Goal: Information Seeking & Learning: Find specific fact

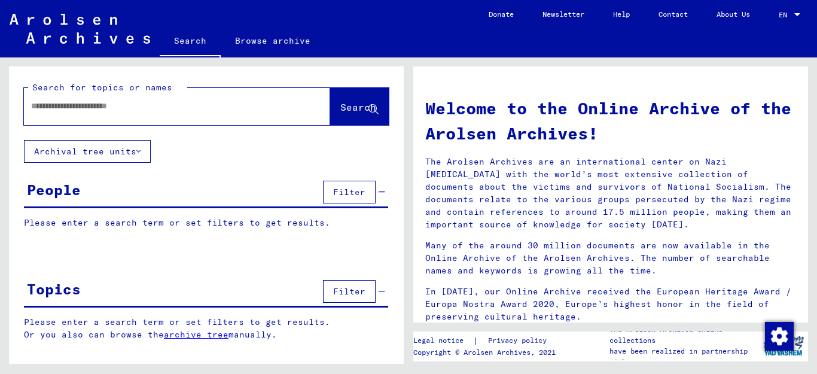
click at [164, 108] on input "text" at bounding box center [162, 106] width 263 height 13
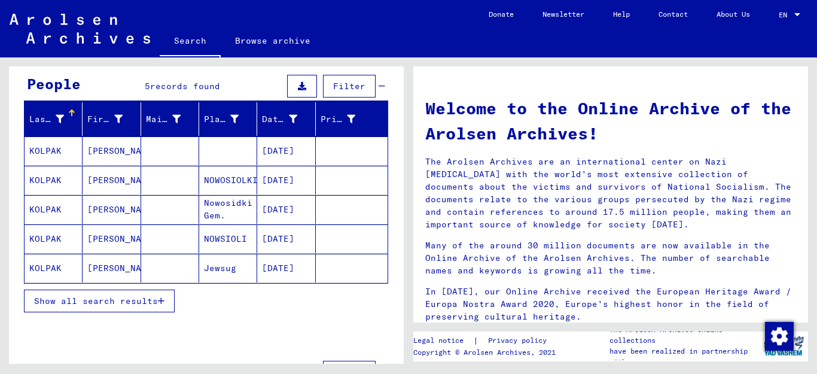
scroll to position [111, 0]
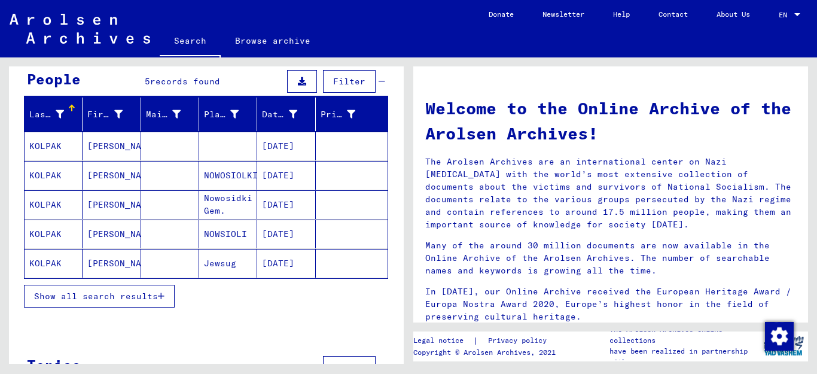
click at [160, 295] on icon "button" at bounding box center [161, 296] width 7 height 8
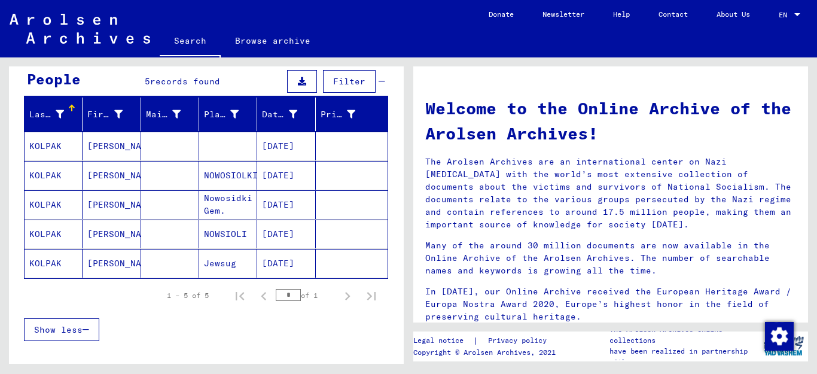
click at [43, 147] on mat-cell "KOLPAK" at bounding box center [54, 146] width 58 height 29
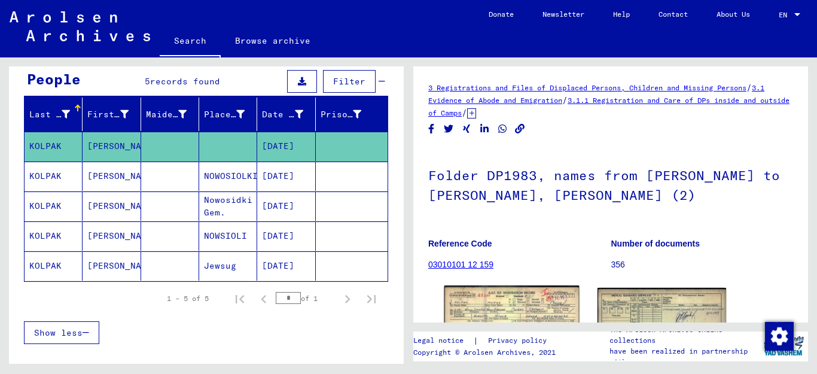
click at [533, 309] on img at bounding box center [511, 328] width 135 height 86
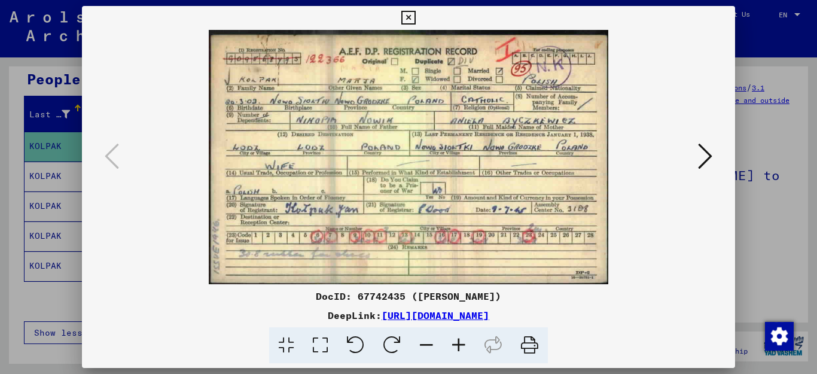
click at [415, 16] on icon at bounding box center [408, 18] width 14 height 14
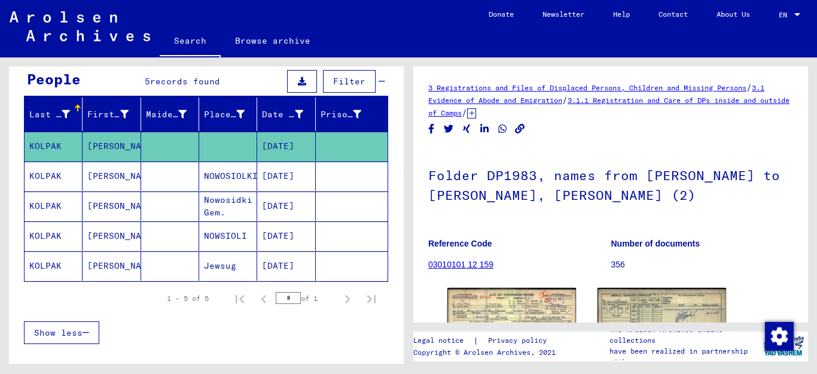
click at [42, 176] on mat-cell "KOLPAK" at bounding box center [54, 175] width 58 height 29
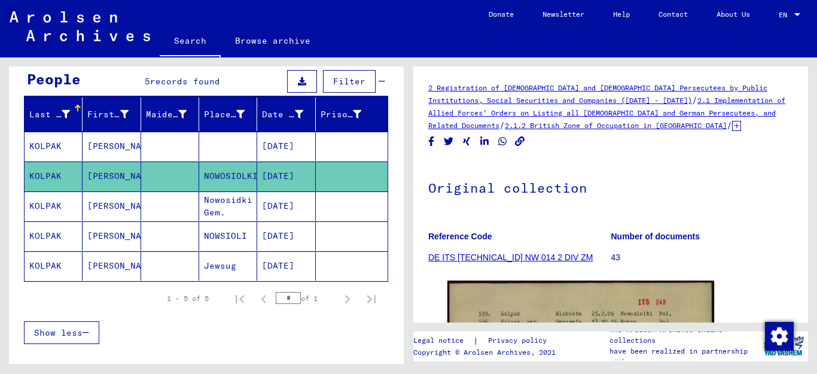
click at [52, 228] on mat-cell "KOLPAK" at bounding box center [54, 235] width 58 height 29
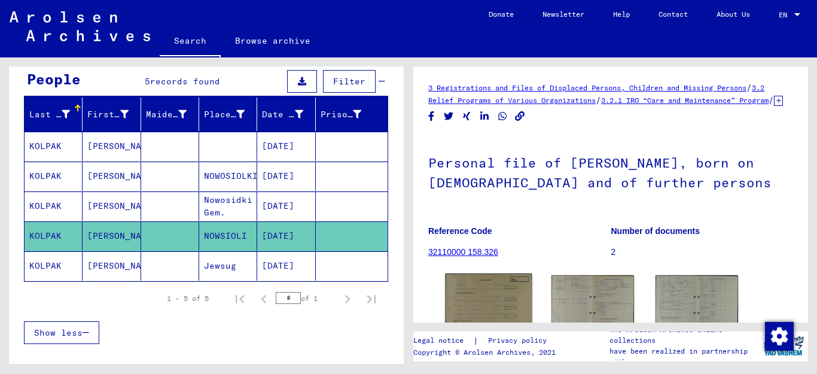
click at [497, 316] on img at bounding box center [489, 303] width 87 height 60
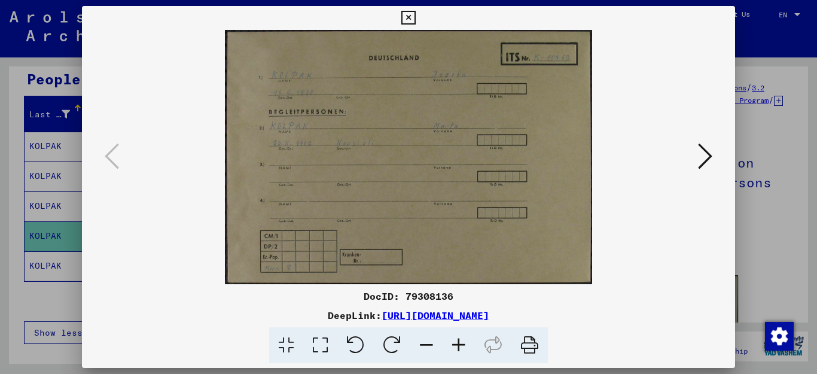
click at [415, 16] on icon at bounding box center [408, 18] width 14 height 14
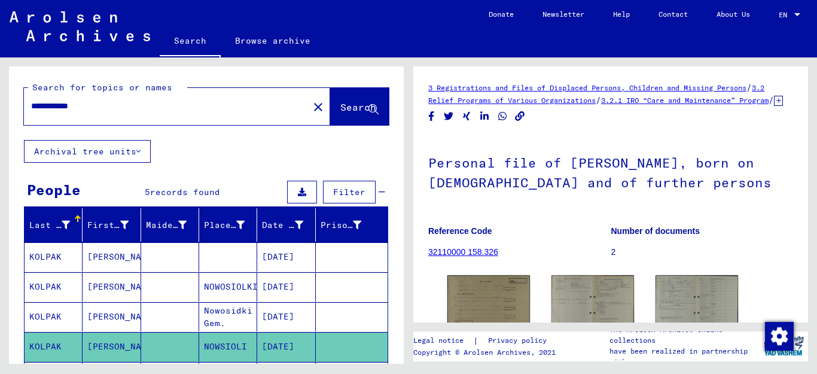
drag, startPoint x: 68, startPoint y: 105, endPoint x: 193, endPoint y: 107, distance: 124.4
click at [193, 107] on input "**********" at bounding box center [166, 106] width 270 height 13
type input "**********"
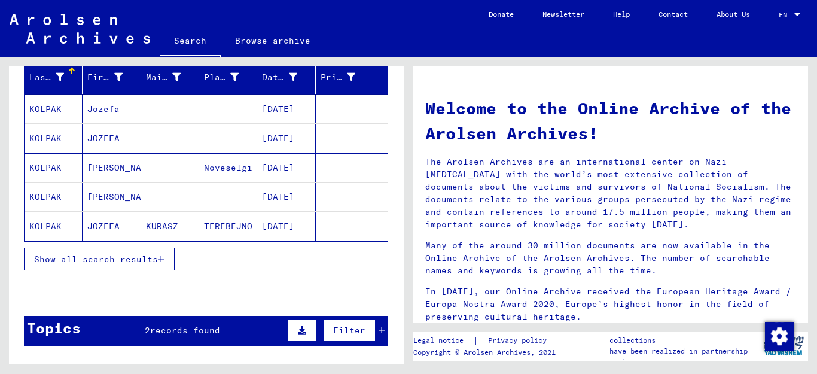
scroll to position [150, 0]
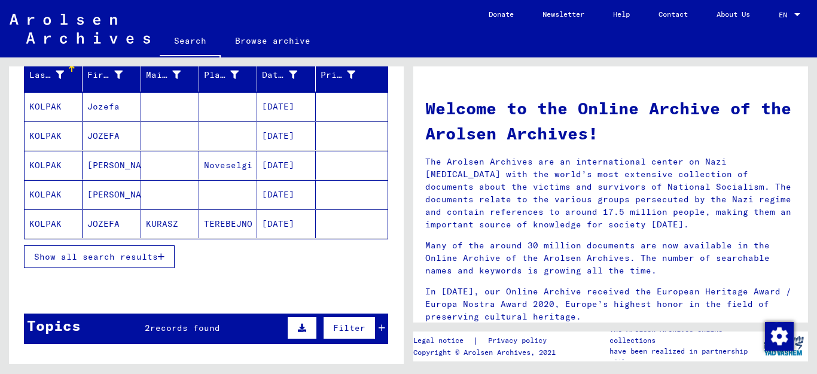
click at [160, 258] on icon "button" at bounding box center [161, 256] width 7 height 8
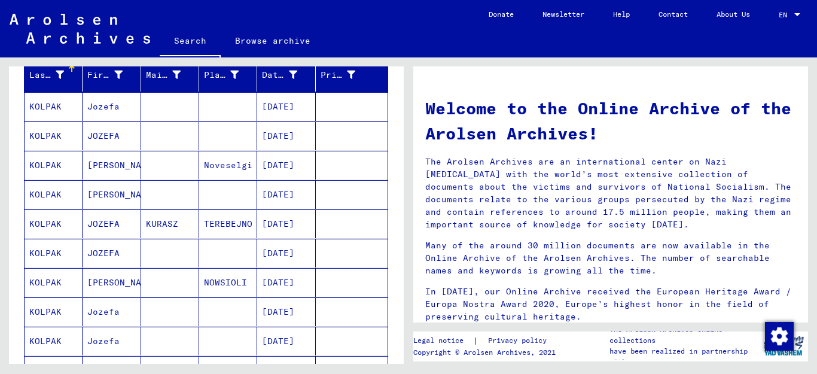
click at [50, 108] on mat-cell "KOLPAK" at bounding box center [54, 106] width 58 height 29
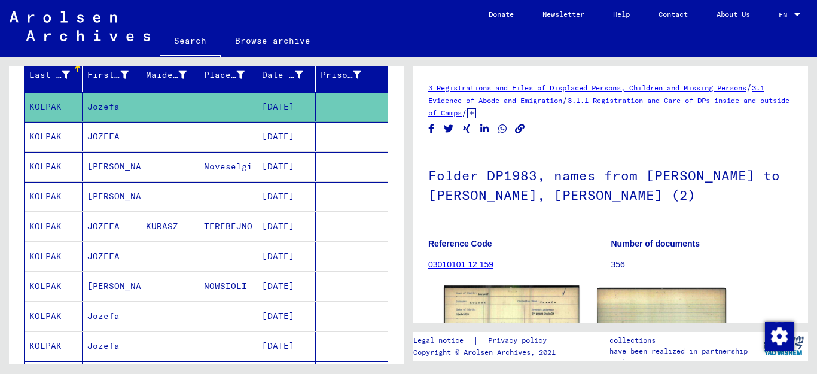
click at [527, 316] on img at bounding box center [511, 328] width 135 height 86
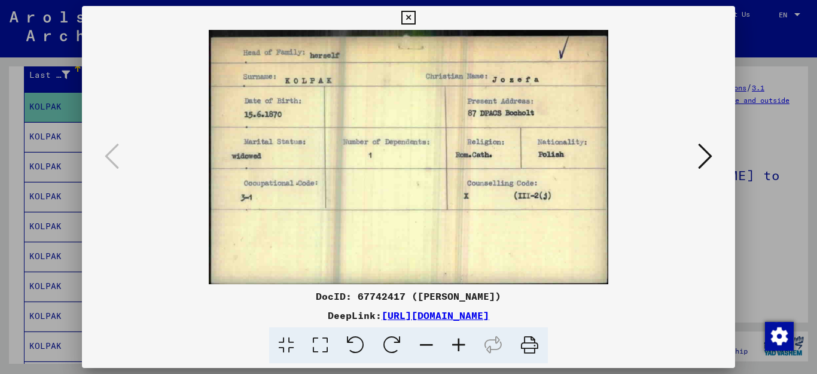
click at [415, 20] on icon at bounding box center [408, 18] width 14 height 14
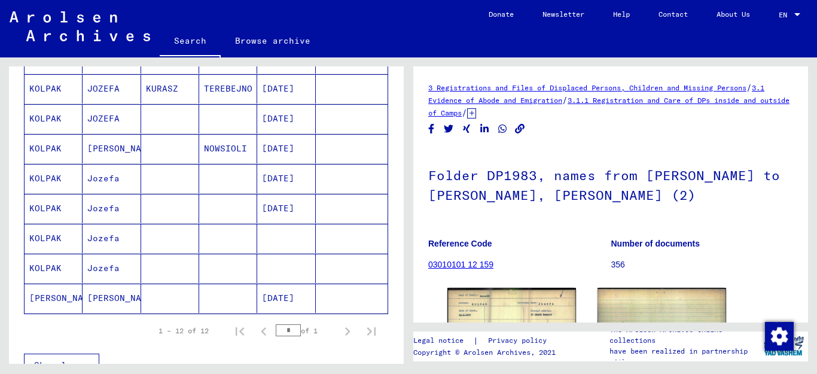
scroll to position [289, 0]
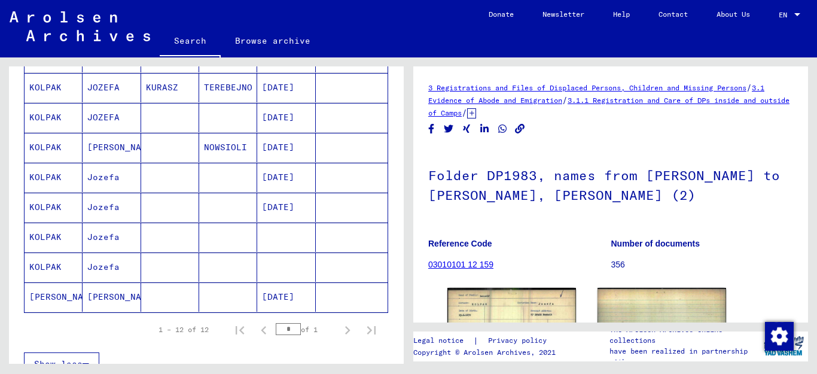
click at [51, 87] on mat-cell "KOLPAK" at bounding box center [54, 87] width 58 height 29
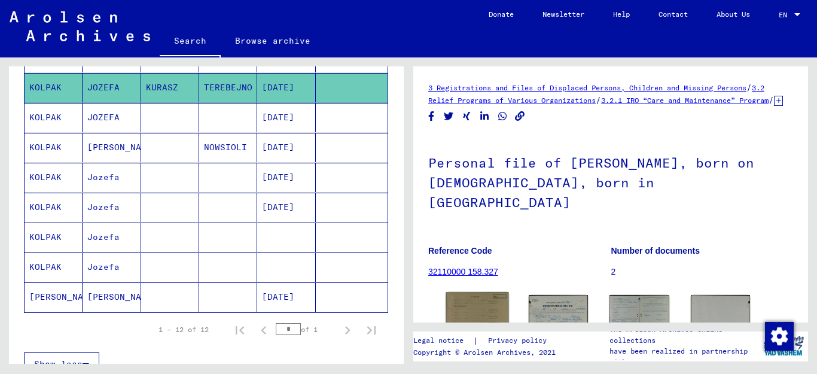
click at [481, 305] on img at bounding box center [477, 313] width 62 height 43
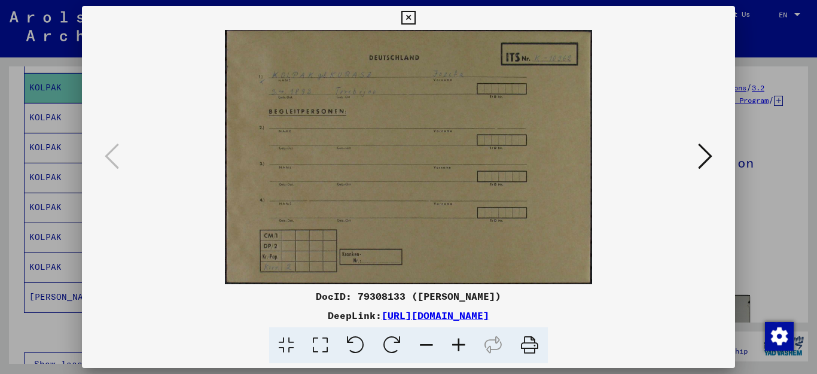
click at [415, 20] on icon at bounding box center [408, 18] width 14 height 14
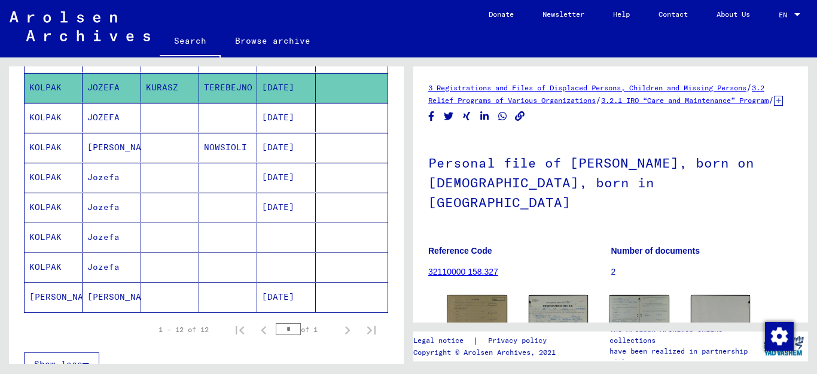
click at [57, 116] on mat-cell "KOLPAK" at bounding box center [54, 117] width 58 height 29
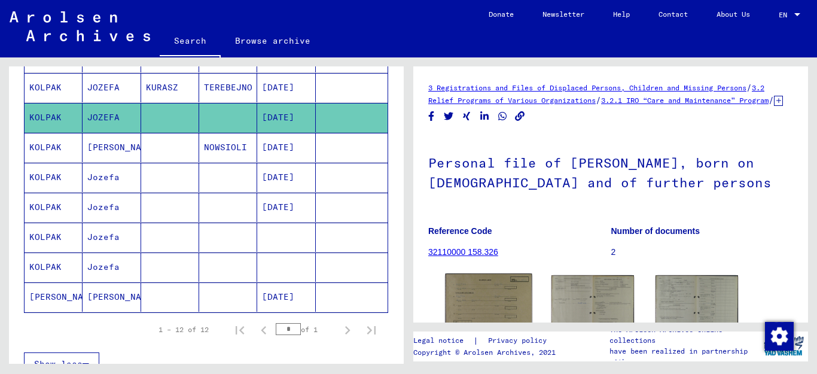
click at [495, 310] on img at bounding box center [489, 303] width 87 height 60
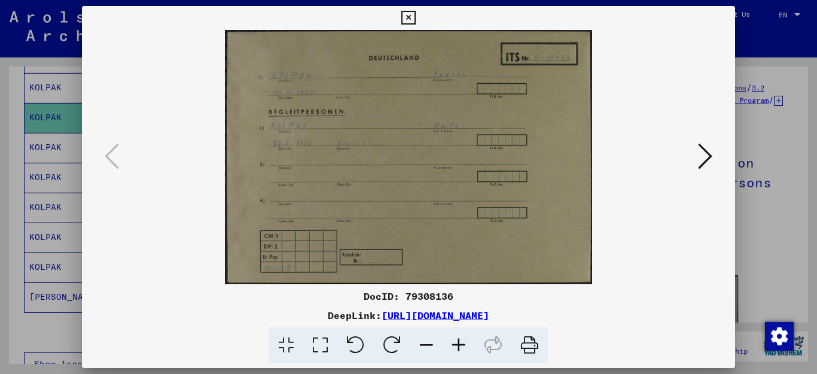
click at [415, 19] on icon at bounding box center [408, 18] width 14 height 14
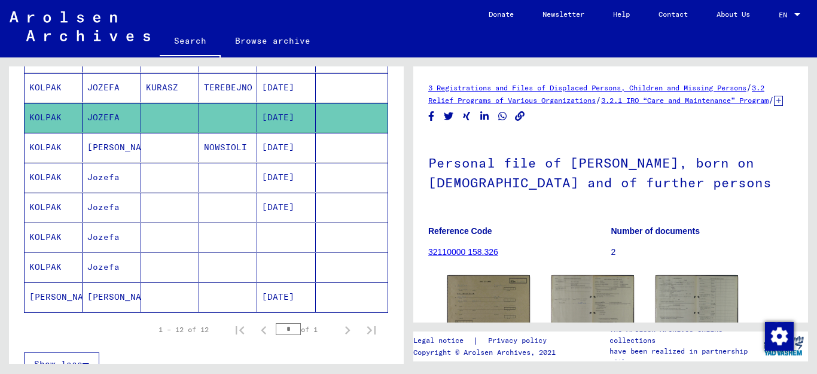
click at [50, 182] on mat-cell "KOLPAK" at bounding box center [54, 177] width 58 height 29
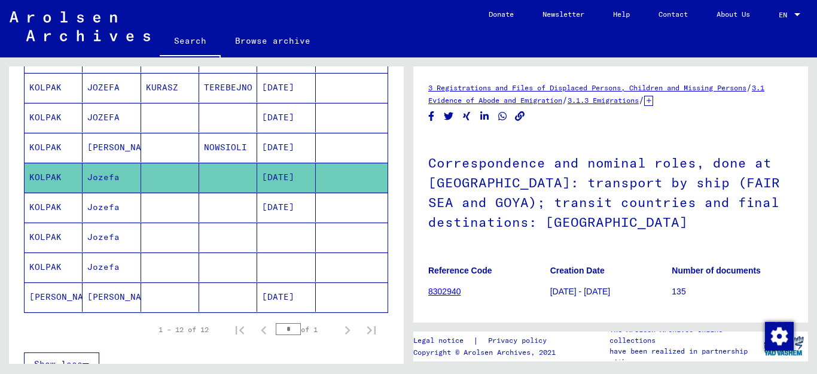
scroll to position [224, 0]
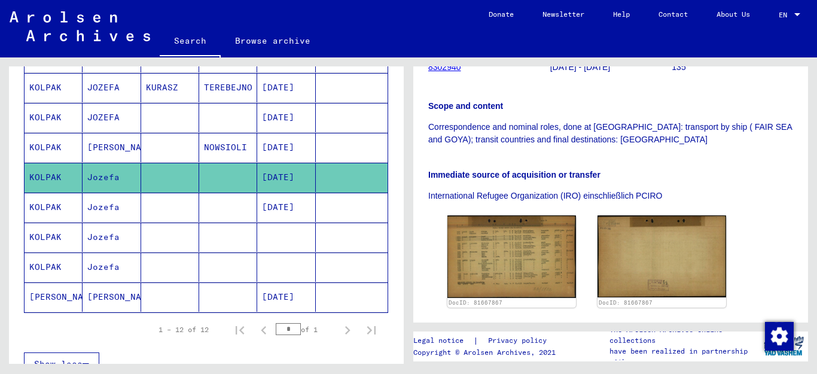
drag, startPoint x: 38, startPoint y: 207, endPoint x: 46, endPoint y: 207, distance: 7.8
click at [39, 207] on mat-cell "KOLPAK" at bounding box center [54, 207] width 58 height 29
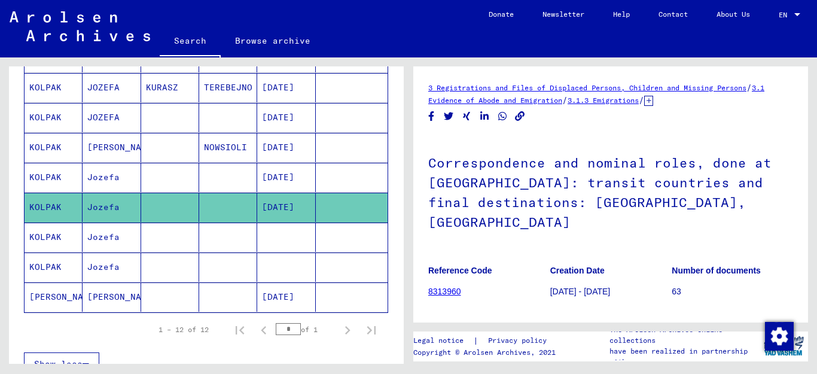
scroll to position [224, 0]
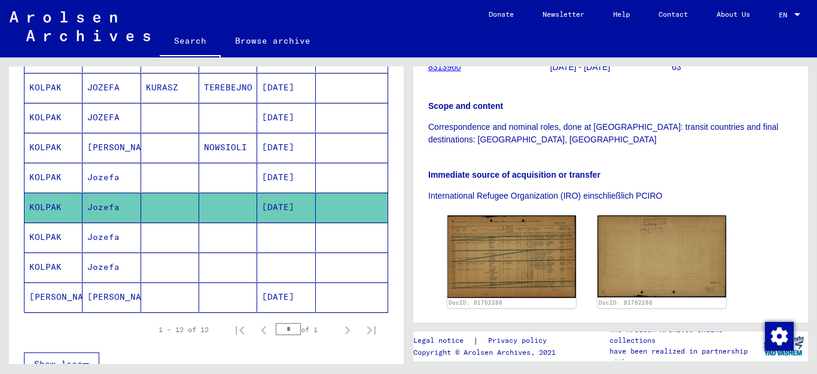
click at [50, 240] on mat-cell "KOLPAK" at bounding box center [54, 236] width 58 height 29
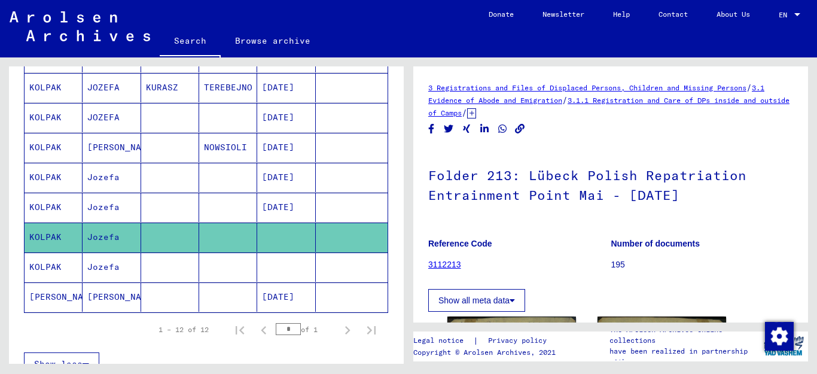
scroll to position [224, 0]
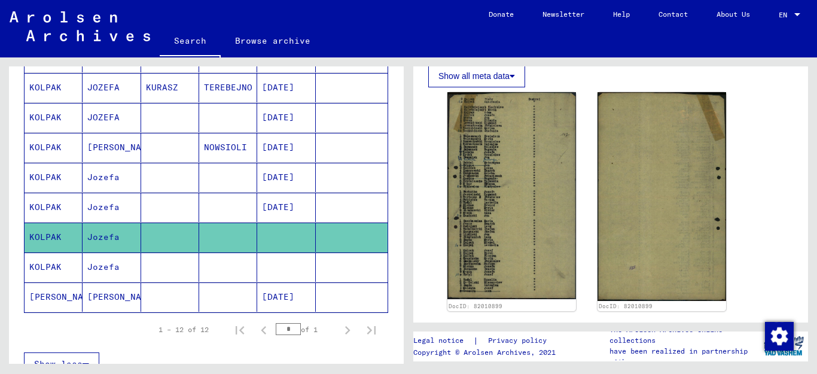
click at [40, 269] on mat-cell "KOLPAK" at bounding box center [54, 266] width 58 height 29
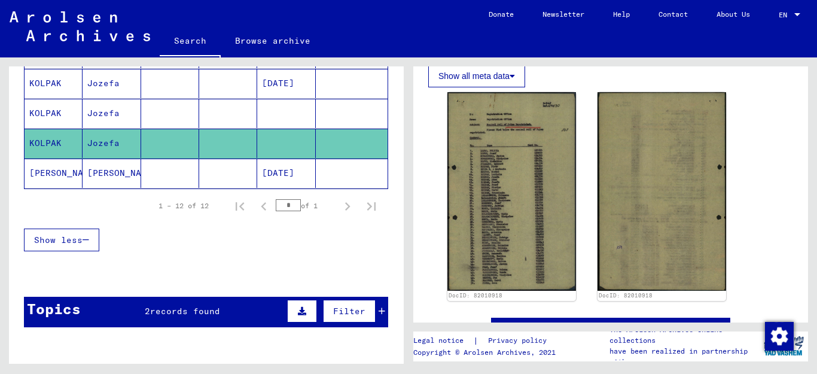
scroll to position [399, 0]
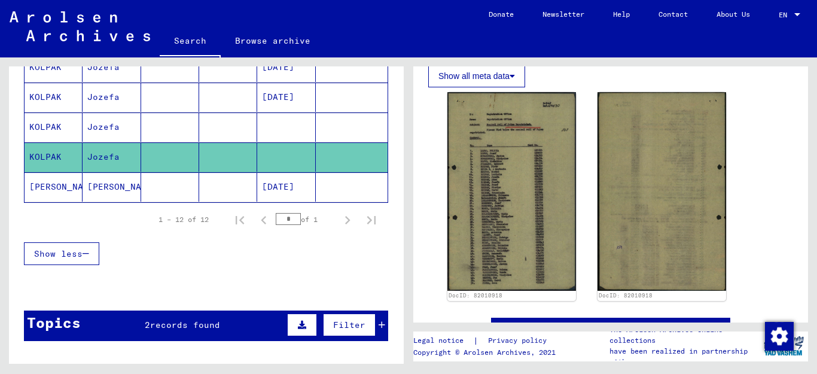
click at [39, 183] on mat-cell "[PERSON_NAME]" at bounding box center [54, 186] width 58 height 29
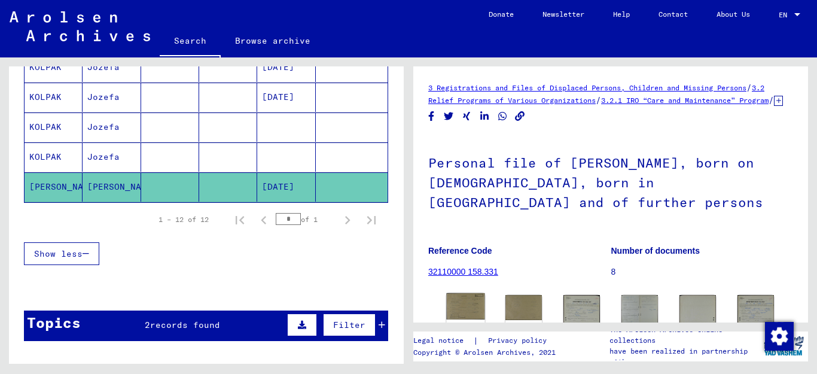
click at [465, 310] on img at bounding box center [465, 306] width 38 height 26
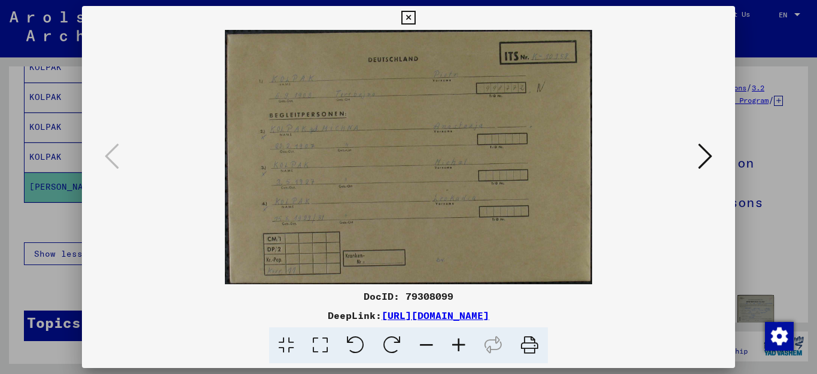
click at [458, 342] on icon at bounding box center [459, 345] width 32 height 36
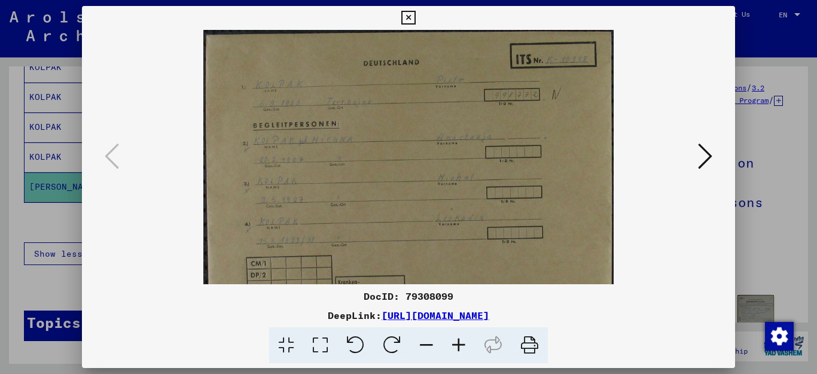
click at [453, 343] on icon at bounding box center [459, 345] width 32 height 36
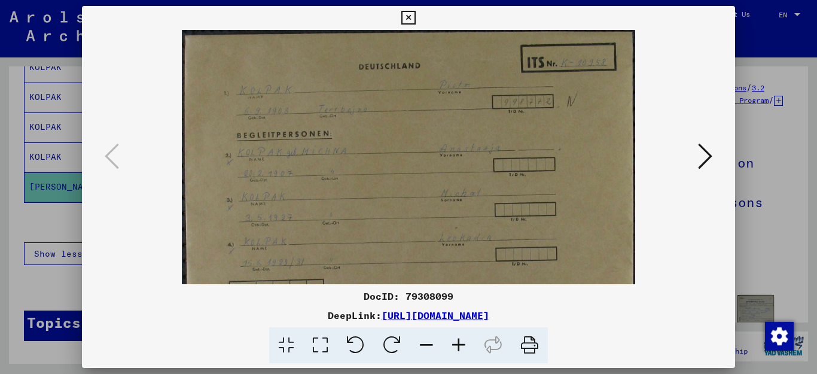
click at [452, 344] on icon at bounding box center [459, 345] width 32 height 36
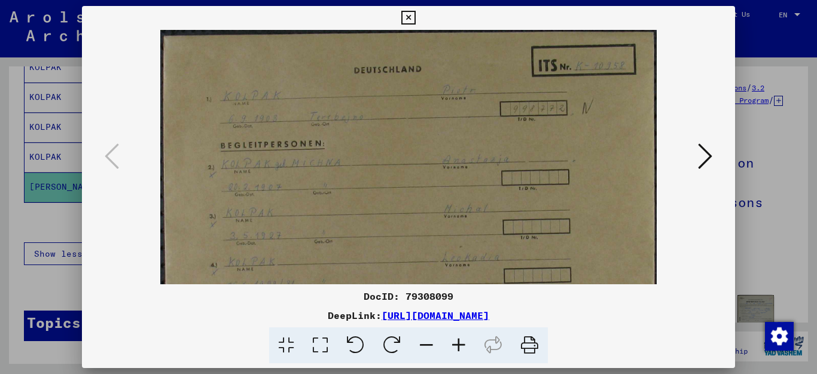
click at [451, 344] on icon at bounding box center [459, 345] width 32 height 36
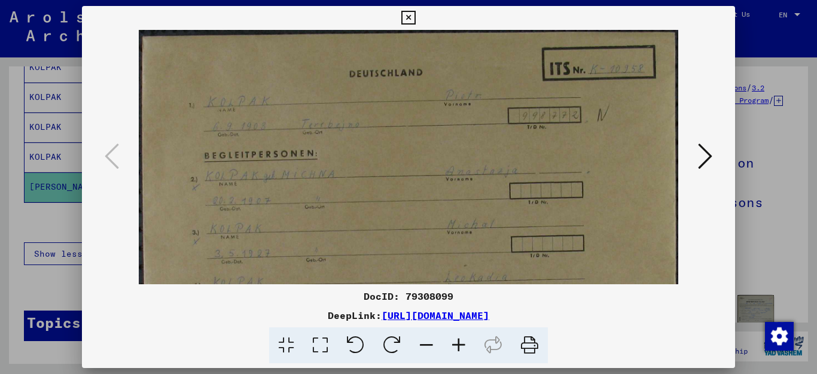
click at [452, 345] on icon at bounding box center [459, 345] width 32 height 36
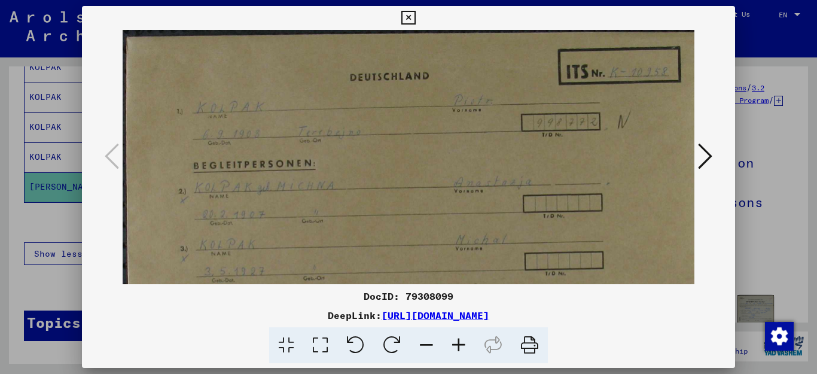
click at [453, 345] on icon at bounding box center [459, 345] width 32 height 36
click at [454, 346] on icon at bounding box center [459, 345] width 32 height 36
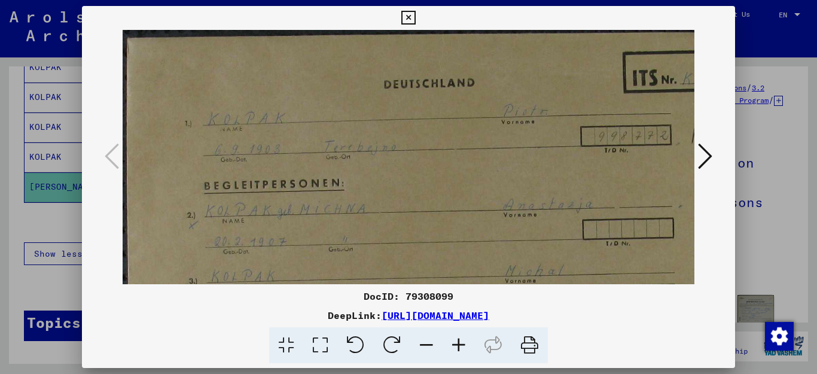
click at [455, 346] on icon at bounding box center [459, 345] width 32 height 36
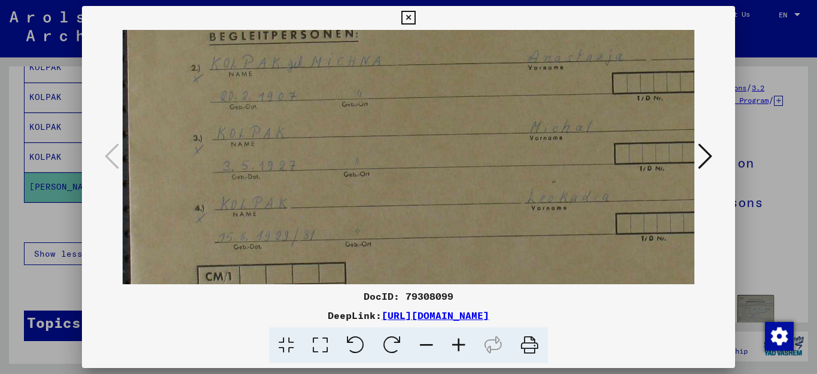
scroll to position [161, 0]
drag, startPoint x: 541, startPoint y: 179, endPoint x: 542, endPoint y: 19, distance: 160.9
click at [542, 19] on div "DocID: 79308099 DeepLink: [URL][DOMAIN_NAME]" at bounding box center [409, 185] width 654 height 358
click at [707, 159] on icon at bounding box center [705, 156] width 14 height 29
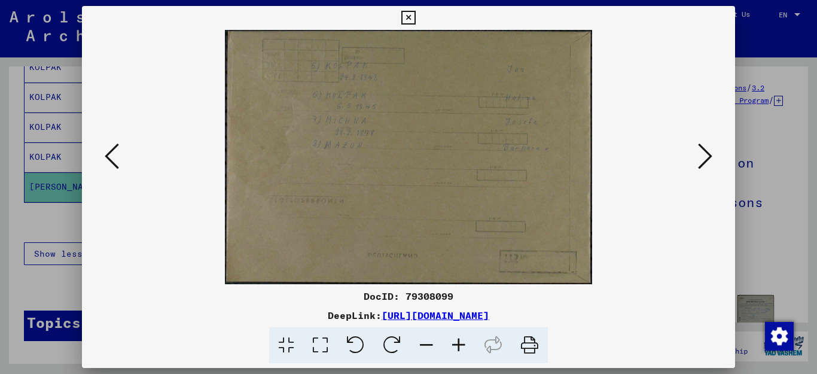
scroll to position [0, 0]
click at [707, 161] on icon at bounding box center [705, 156] width 14 height 29
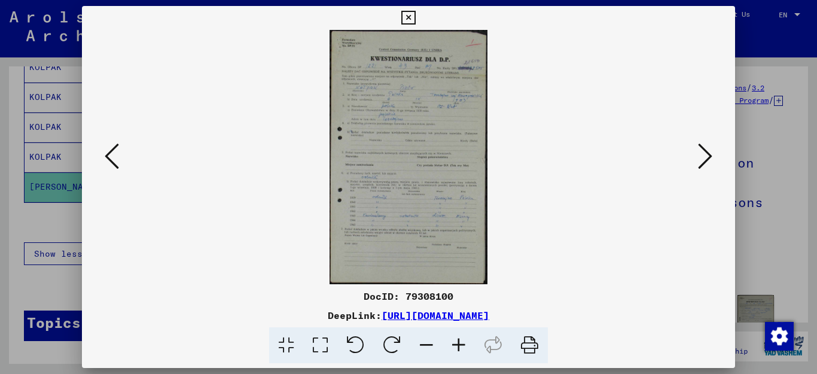
click at [456, 343] on icon at bounding box center [459, 345] width 32 height 36
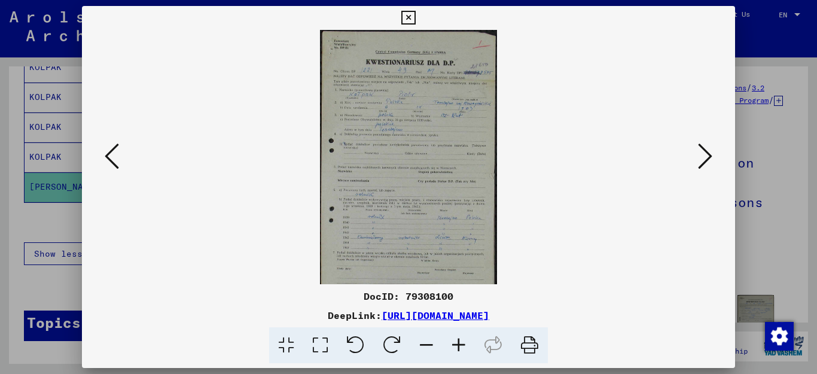
click at [456, 343] on icon at bounding box center [459, 345] width 32 height 36
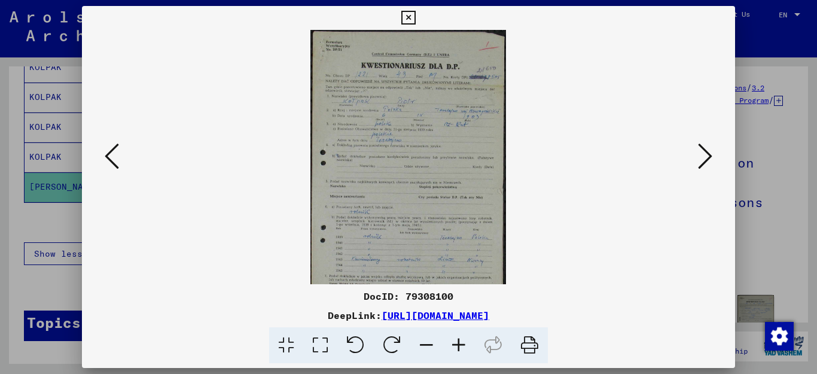
click at [456, 343] on icon at bounding box center [459, 345] width 32 height 36
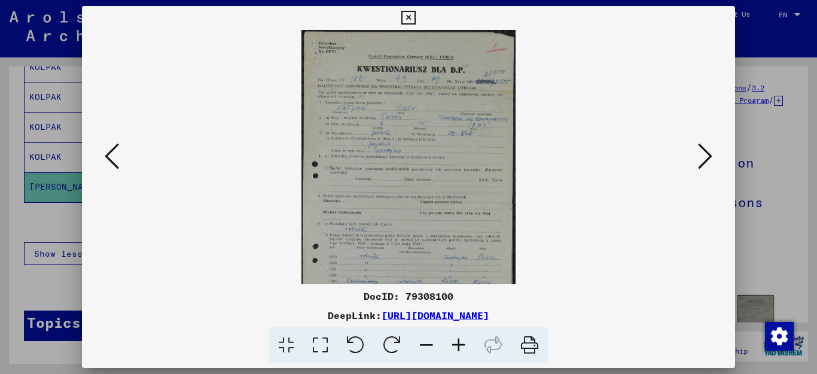
click at [456, 343] on icon at bounding box center [459, 345] width 32 height 36
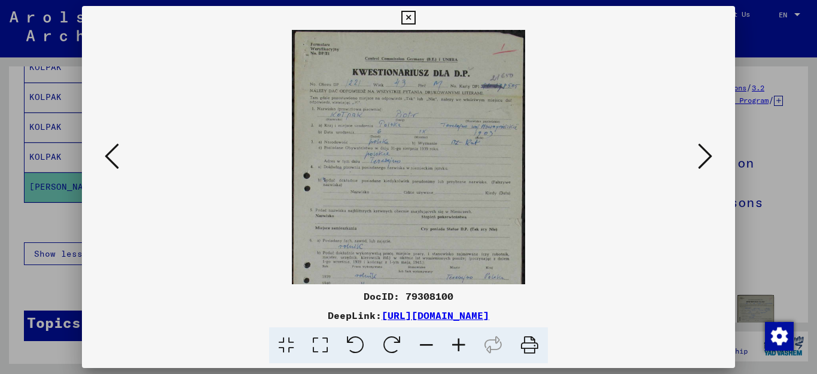
click at [456, 343] on icon at bounding box center [459, 345] width 32 height 36
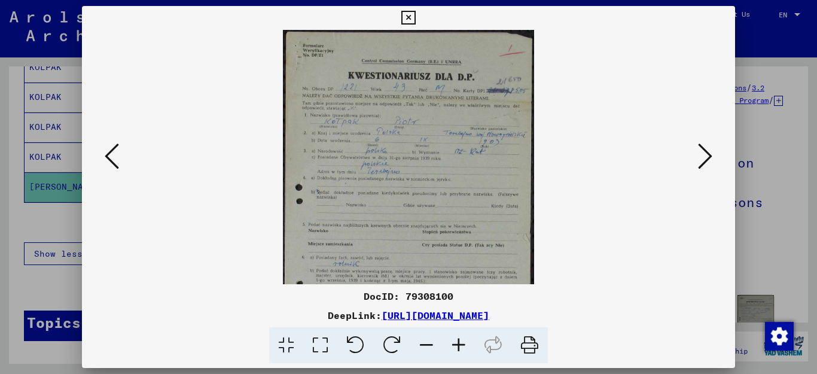
click at [456, 343] on icon at bounding box center [459, 345] width 32 height 36
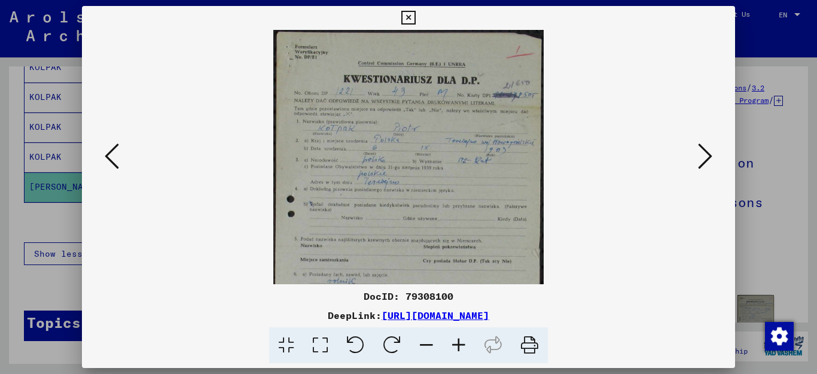
click at [456, 343] on icon at bounding box center [459, 345] width 32 height 36
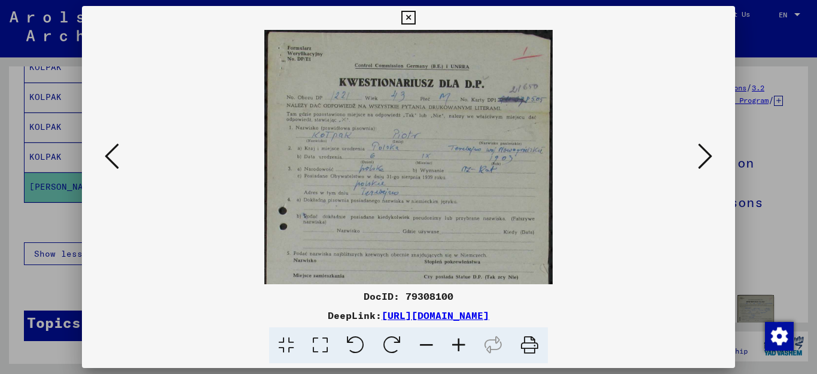
click at [456, 343] on icon at bounding box center [459, 345] width 32 height 36
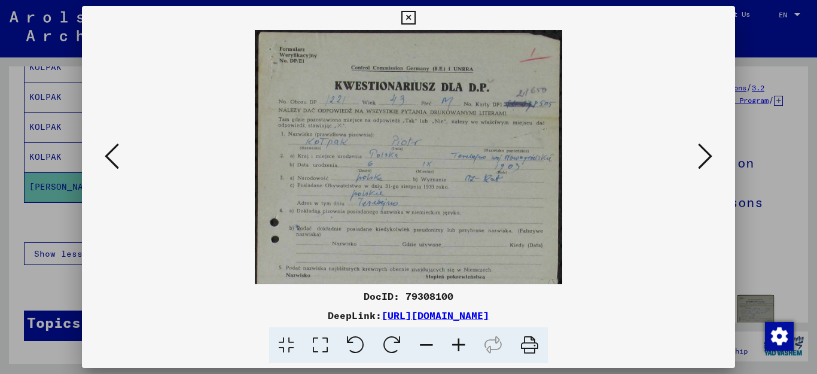
click at [456, 343] on icon at bounding box center [459, 345] width 32 height 36
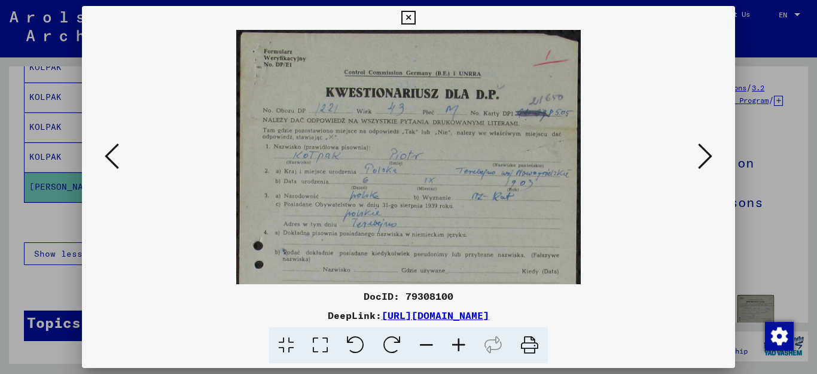
click at [456, 343] on icon at bounding box center [459, 345] width 32 height 36
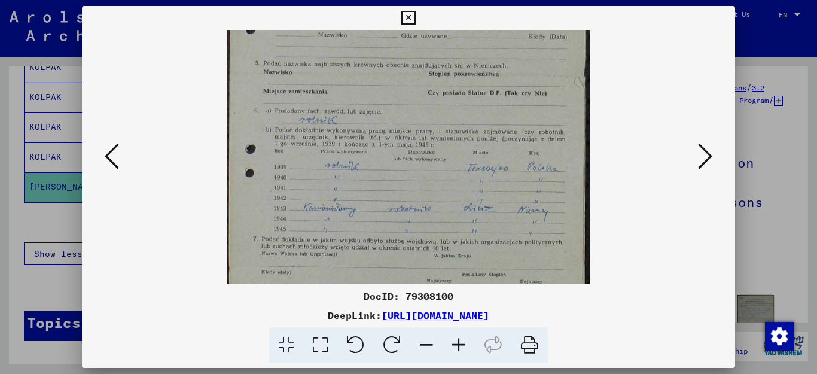
drag, startPoint x: 566, startPoint y: 216, endPoint x: 552, endPoint y: -31, distance: 248.0
click at [552, 0] on html "**********" at bounding box center [408, 187] width 817 height 374
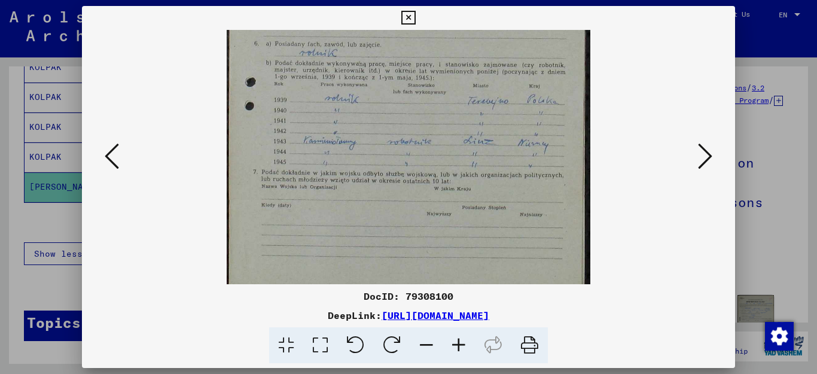
scroll to position [329, 0]
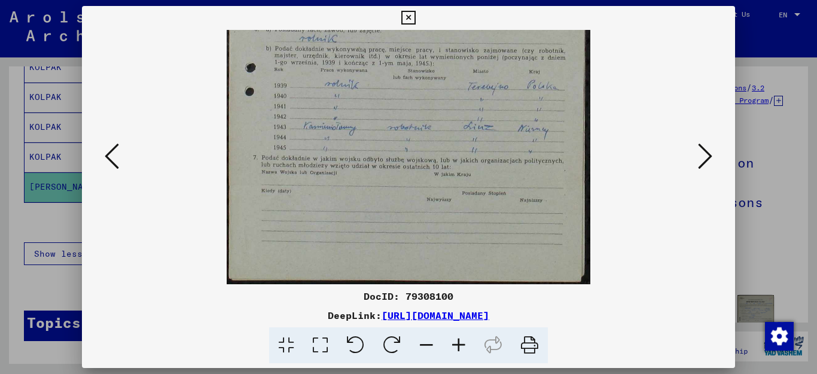
drag, startPoint x: 542, startPoint y: 200, endPoint x: 579, endPoint y: 31, distance: 173.7
click at [574, 25] on div "DocID: 79308100 DeepLink: [URL][DOMAIN_NAME]" at bounding box center [409, 185] width 654 height 358
click at [709, 156] on icon at bounding box center [705, 156] width 14 height 29
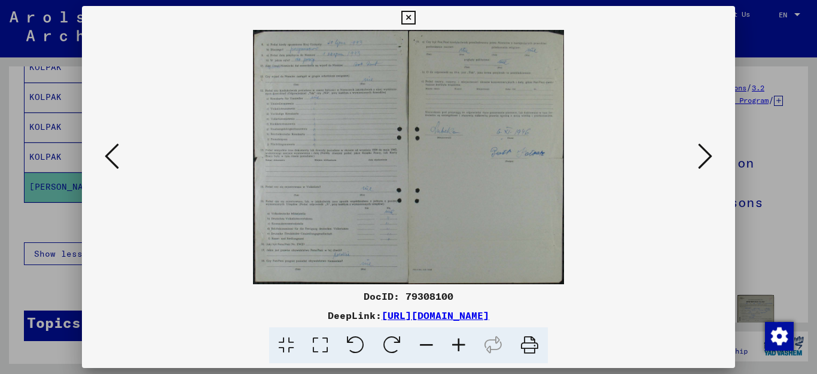
click at [709, 156] on icon at bounding box center [705, 156] width 14 height 29
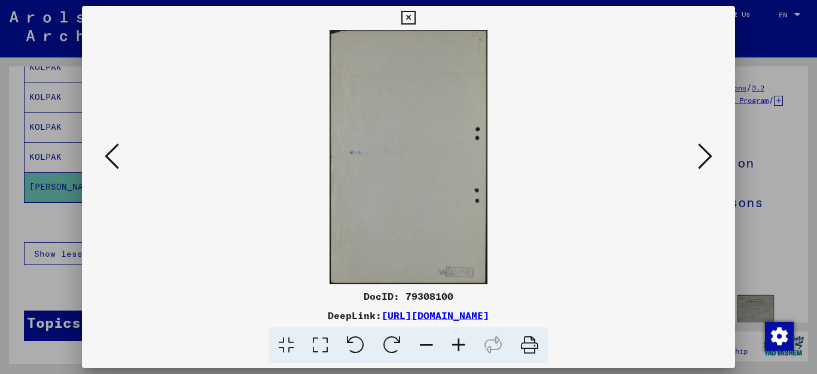
click at [709, 156] on icon at bounding box center [705, 156] width 14 height 29
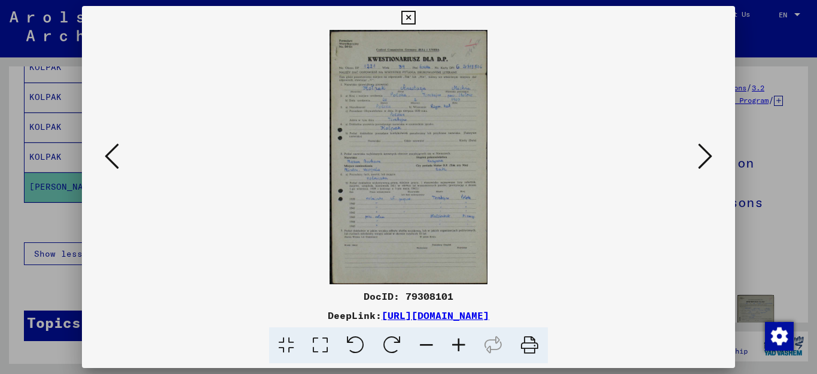
click at [459, 345] on icon at bounding box center [459, 345] width 32 height 36
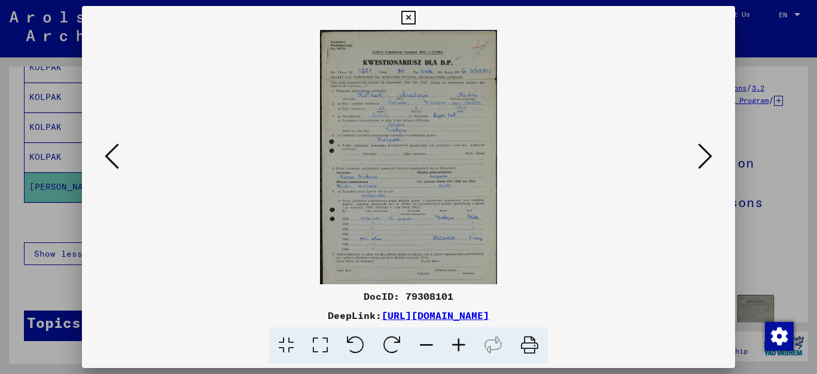
click at [459, 345] on icon at bounding box center [459, 345] width 32 height 36
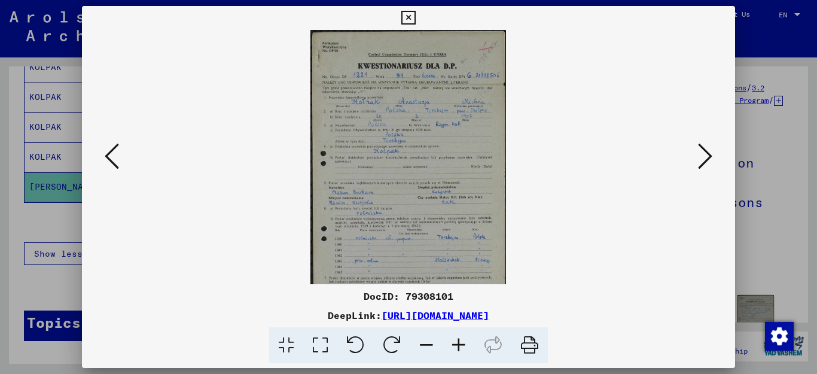
click at [459, 345] on icon at bounding box center [459, 345] width 32 height 36
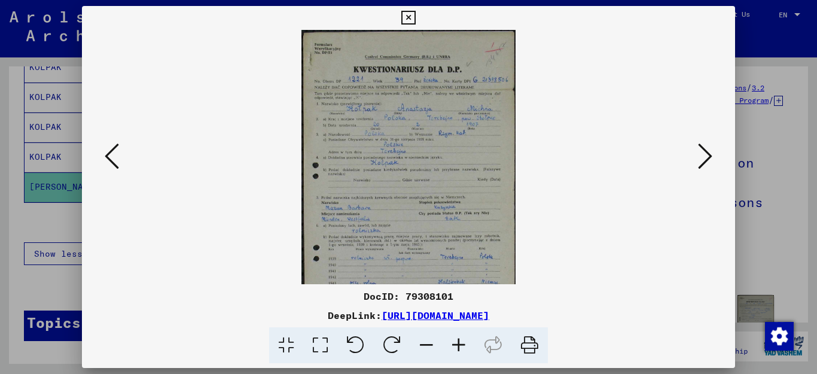
click at [459, 345] on icon at bounding box center [459, 345] width 32 height 36
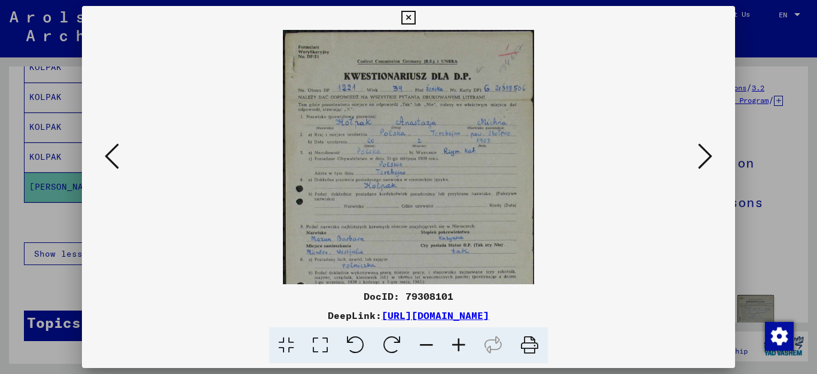
click at [459, 345] on icon at bounding box center [459, 345] width 32 height 36
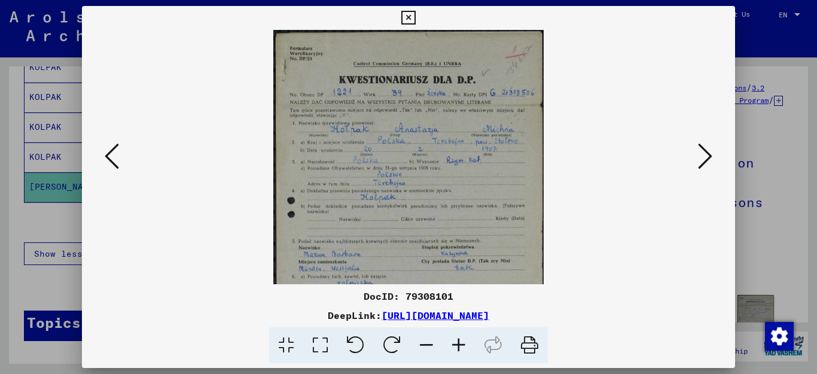
click at [459, 344] on icon at bounding box center [459, 345] width 32 height 36
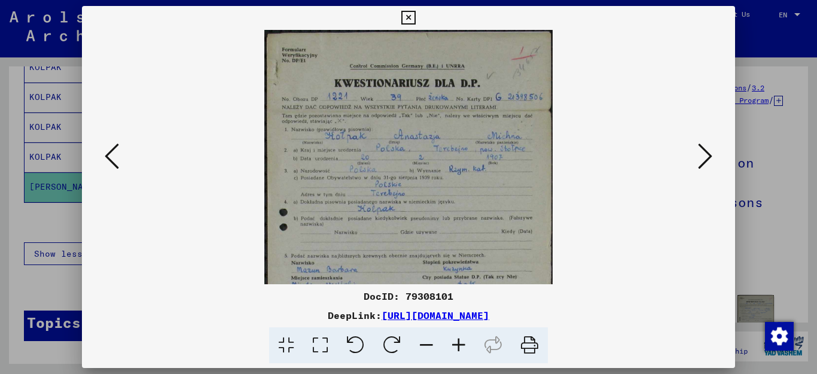
click at [459, 344] on icon at bounding box center [459, 345] width 32 height 36
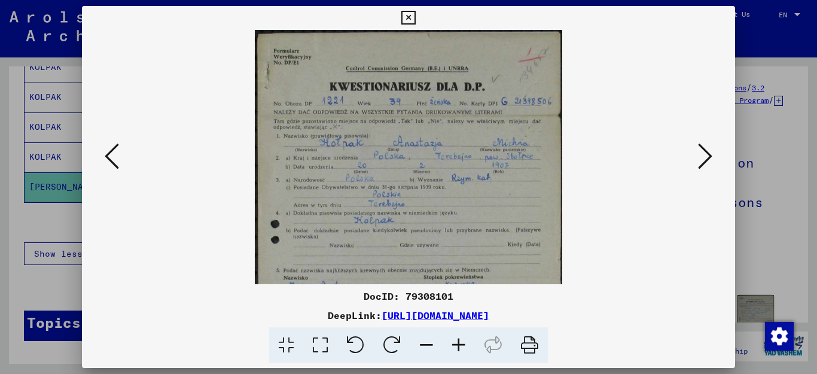
click at [459, 344] on icon at bounding box center [459, 345] width 32 height 36
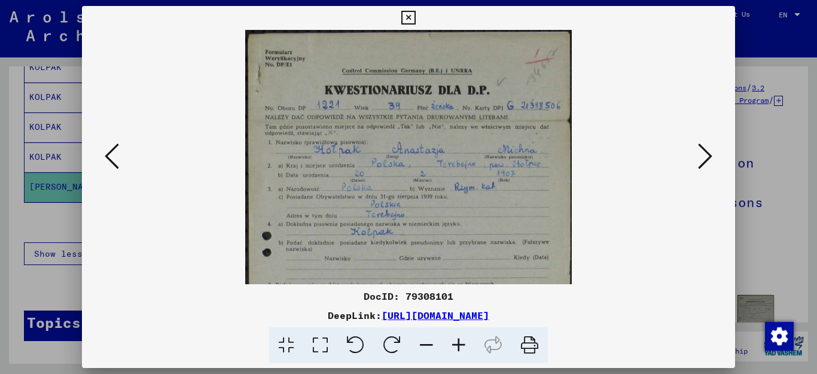
click at [459, 344] on icon at bounding box center [459, 345] width 32 height 36
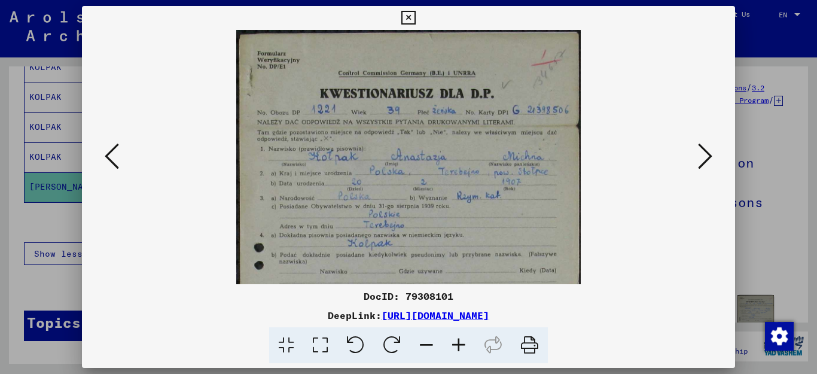
click at [459, 344] on icon at bounding box center [459, 345] width 32 height 36
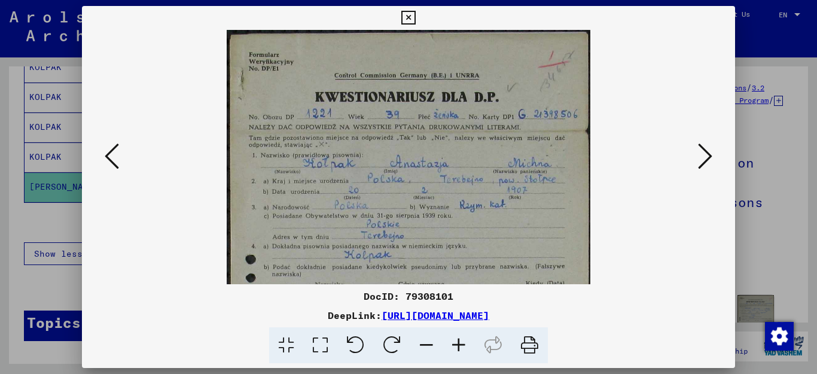
click at [459, 344] on icon at bounding box center [459, 345] width 32 height 36
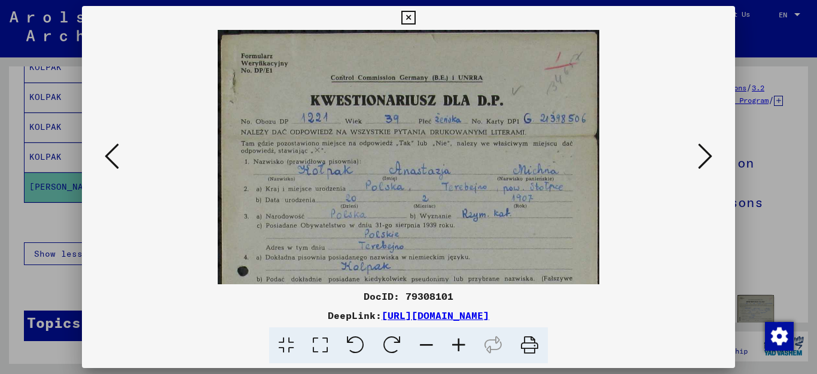
click at [459, 344] on icon at bounding box center [459, 345] width 32 height 36
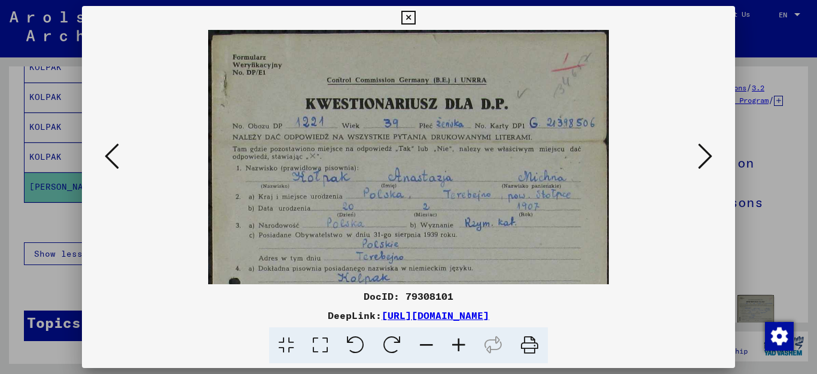
click at [459, 344] on icon at bounding box center [459, 345] width 32 height 36
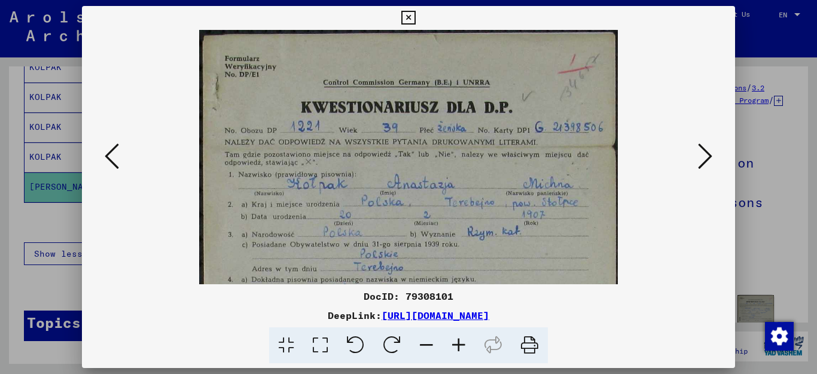
click at [415, 16] on icon at bounding box center [408, 18] width 14 height 14
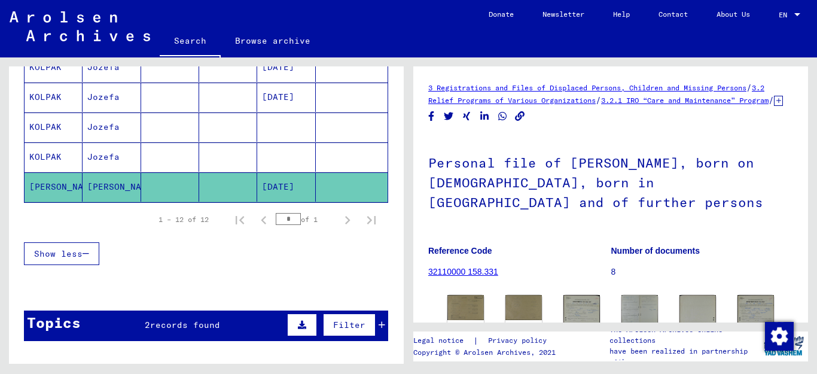
click at [50, 189] on mat-cell "[PERSON_NAME]" at bounding box center [54, 186] width 58 height 29
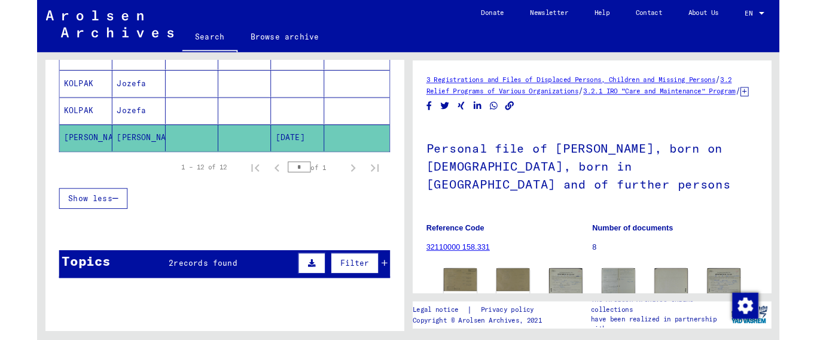
scroll to position [413, 0]
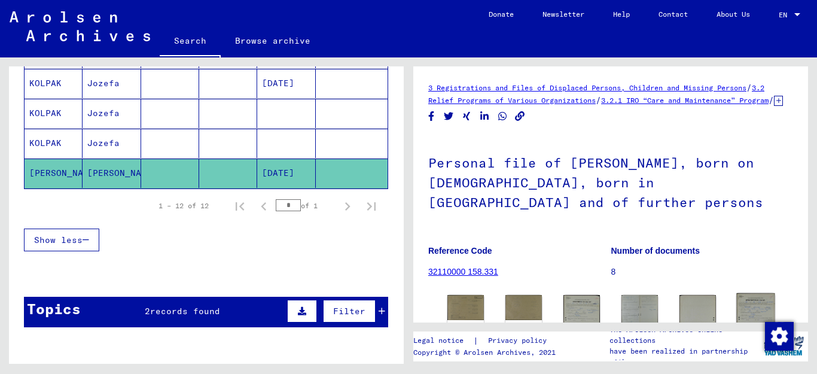
click at [743, 311] on img at bounding box center [755, 324] width 38 height 62
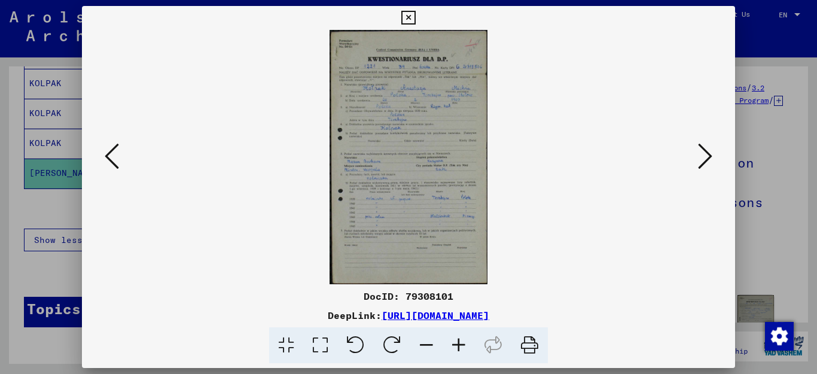
click at [459, 341] on icon at bounding box center [459, 345] width 32 height 36
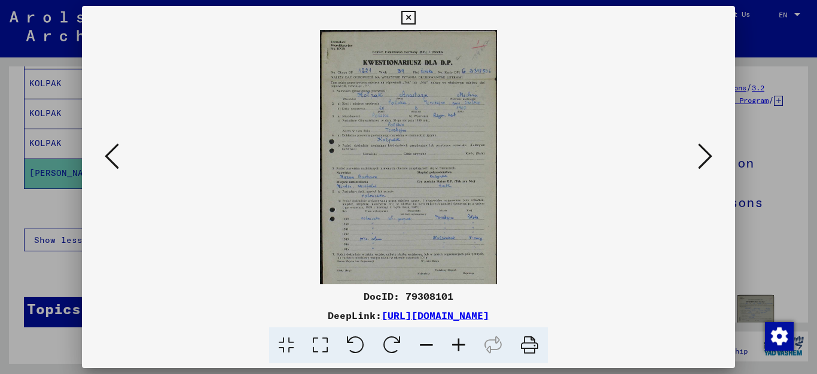
click at [459, 341] on icon at bounding box center [459, 345] width 32 height 36
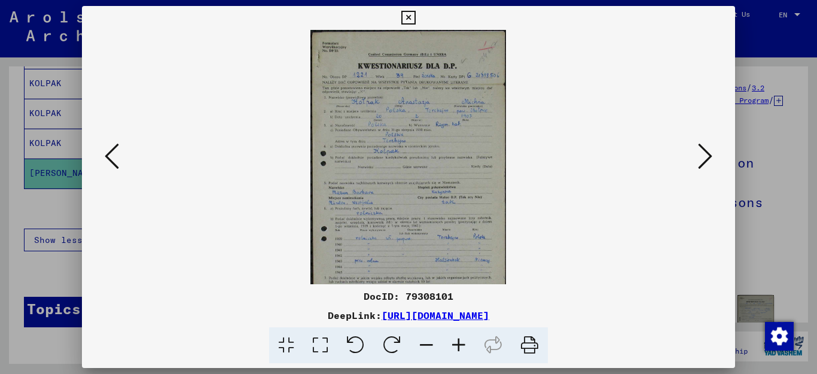
click at [459, 341] on icon at bounding box center [459, 345] width 32 height 36
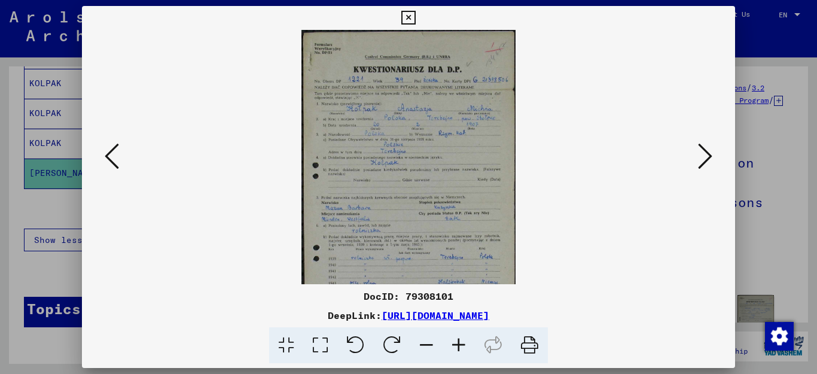
click at [459, 341] on icon at bounding box center [459, 345] width 32 height 36
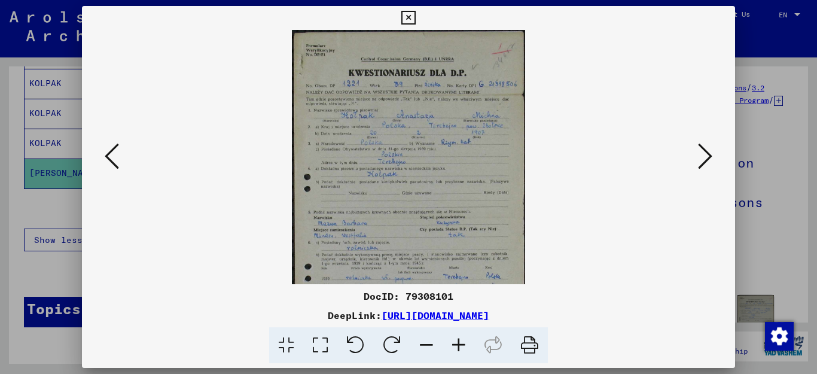
click at [459, 341] on icon at bounding box center [459, 345] width 32 height 36
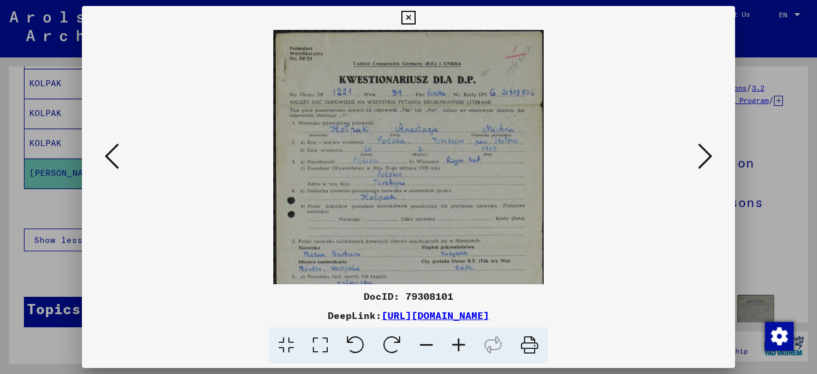
click at [459, 341] on icon at bounding box center [459, 345] width 32 height 36
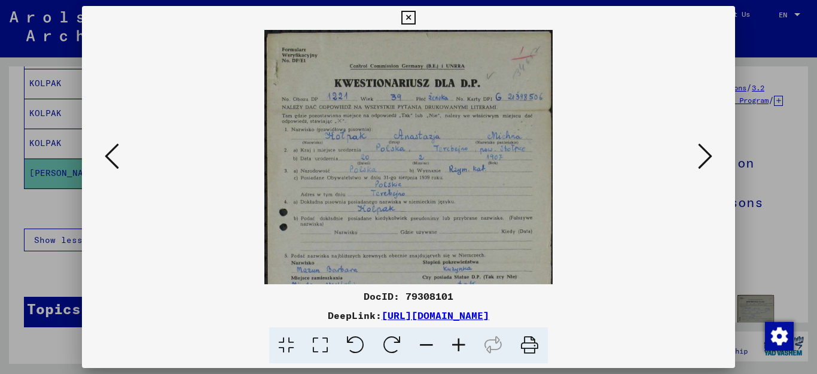
click at [459, 341] on icon at bounding box center [459, 345] width 32 height 36
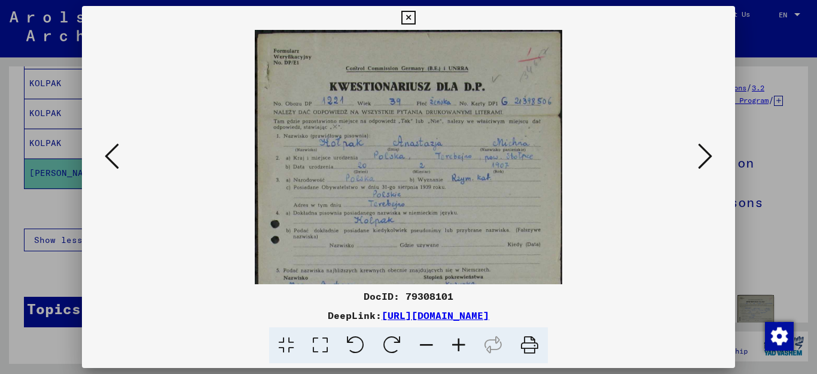
click at [459, 341] on icon at bounding box center [459, 345] width 32 height 36
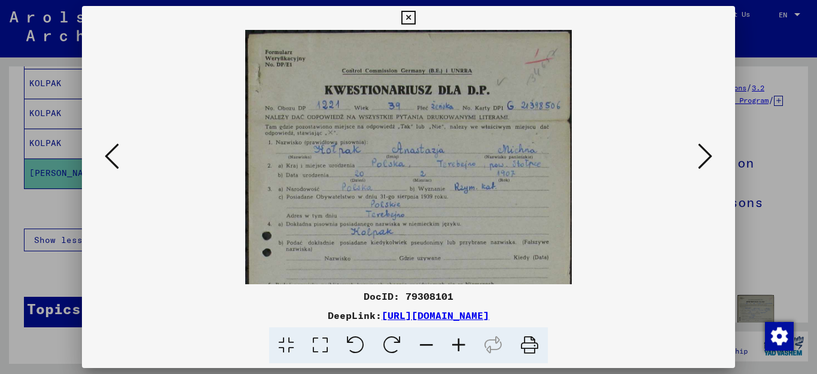
click at [459, 341] on icon at bounding box center [459, 345] width 32 height 36
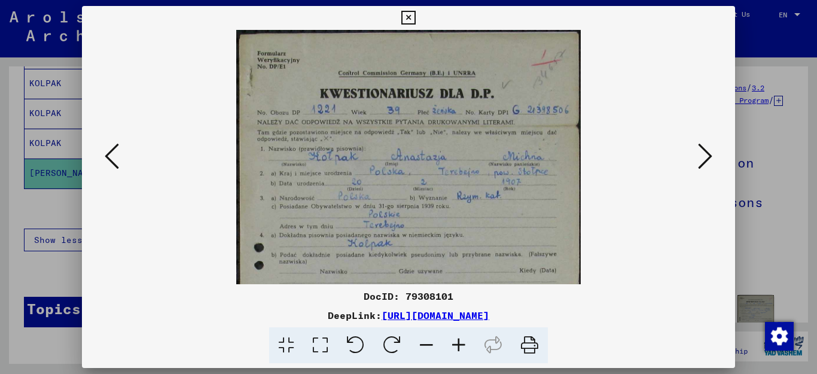
drag, startPoint x: 623, startPoint y: 312, endPoint x: 257, endPoint y: 318, distance: 366.1
click at [257, 318] on div "DeepLink: [URL][DOMAIN_NAME]" at bounding box center [409, 315] width 654 height 14
copy link "[URL][DOMAIN_NAME]"
click at [415, 17] on icon at bounding box center [408, 18] width 14 height 14
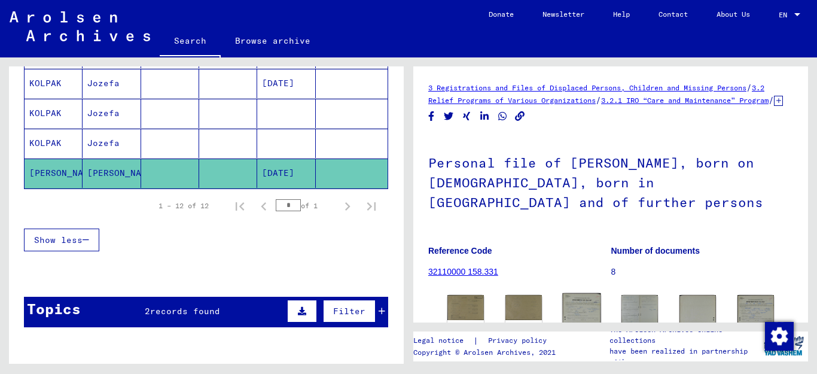
click at [579, 316] on img at bounding box center [581, 324] width 38 height 62
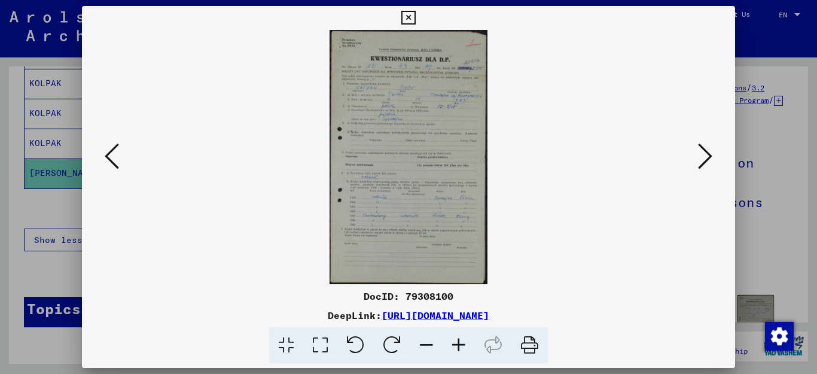
click at [462, 343] on icon at bounding box center [459, 345] width 32 height 36
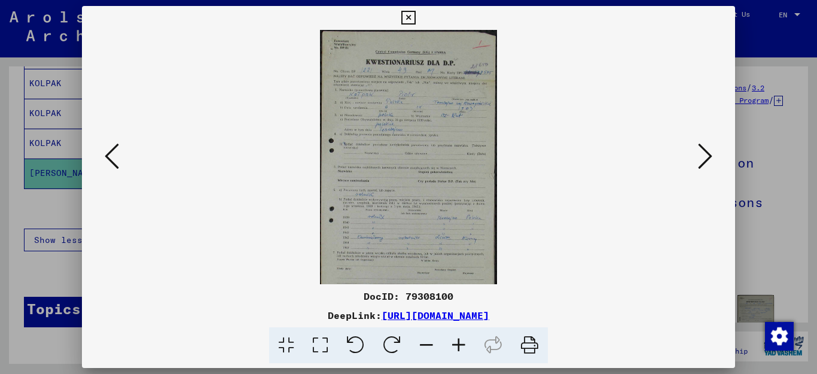
click at [462, 343] on icon at bounding box center [459, 345] width 32 height 36
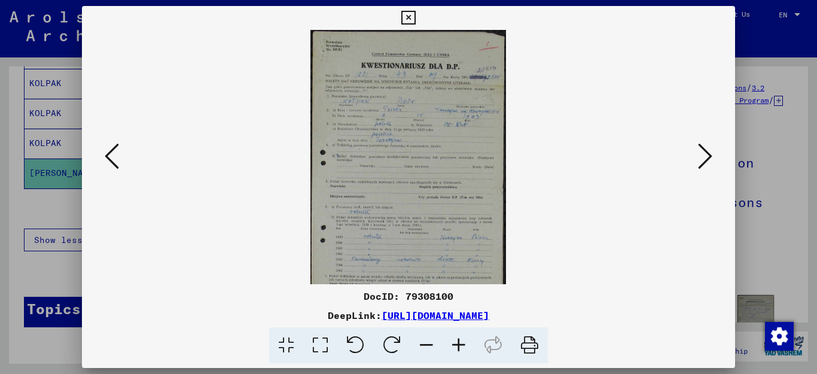
click at [462, 343] on icon at bounding box center [459, 345] width 32 height 36
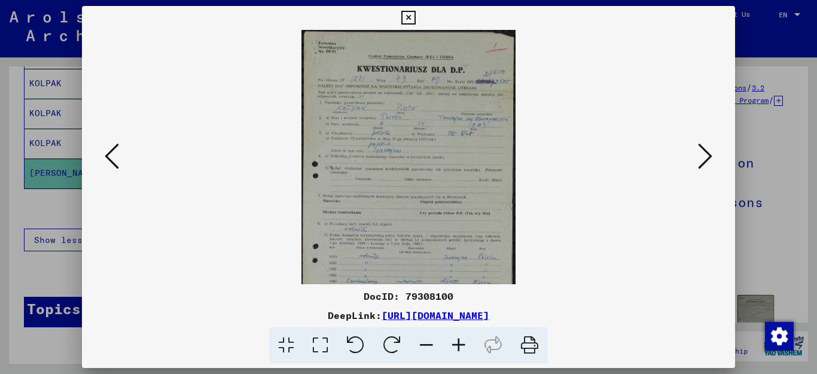
click at [462, 343] on icon at bounding box center [459, 345] width 32 height 36
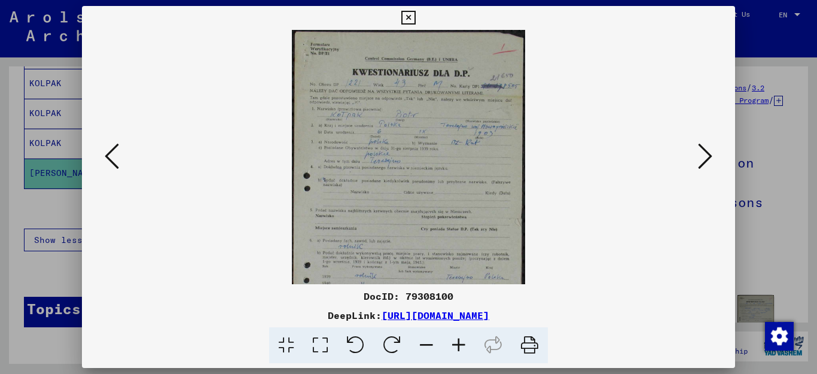
click at [462, 343] on icon at bounding box center [459, 345] width 32 height 36
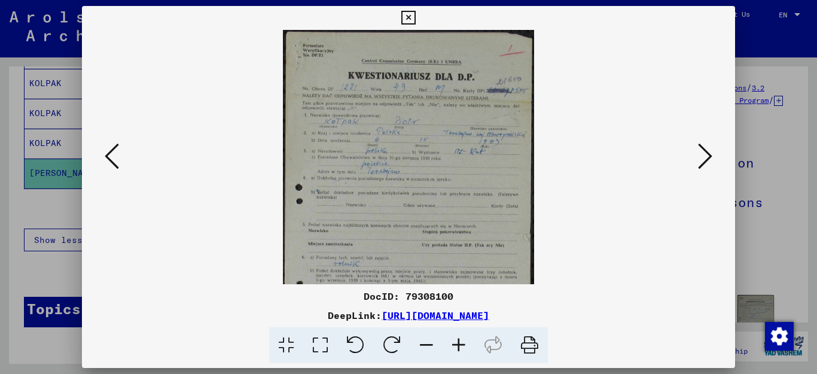
click at [462, 343] on icon at bounding box center [459, 345] width 32 height 36
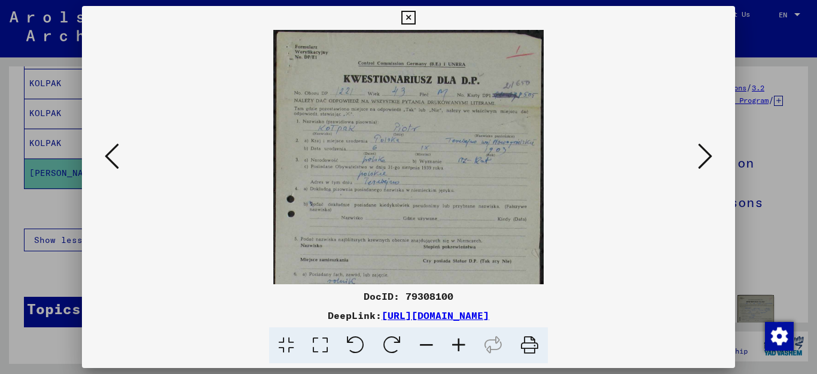
click at [462, 343] on icon at bounding box center [459, 345] width 32 height 36
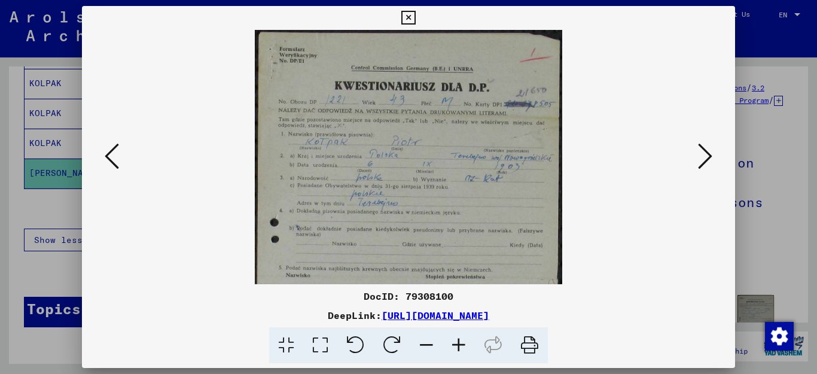
click at [462, 343] on icon at bounding box center [459, 345] width 32 height 36
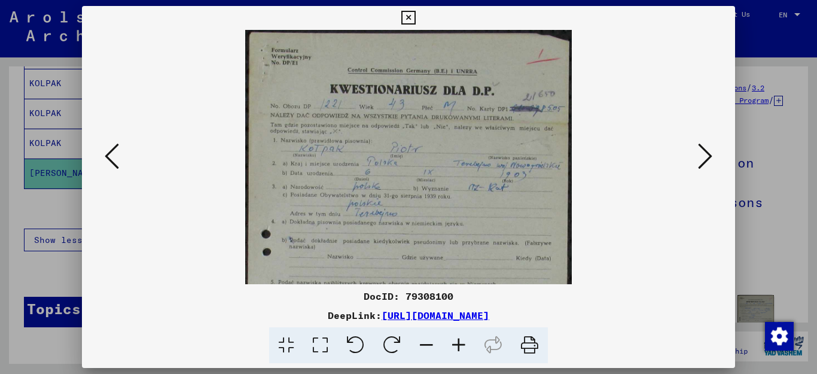
click at [462, 343] on icon at bounding box center [459, 345] width 32 height 36
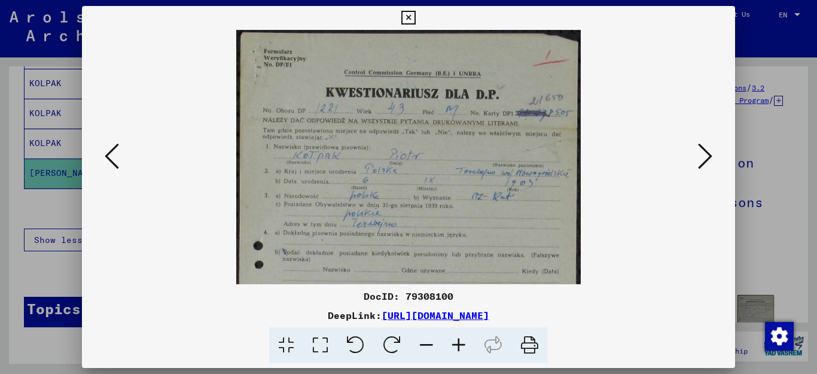
click at [462, 343] on icon at bounding box center [459, 345] width 32 height 36
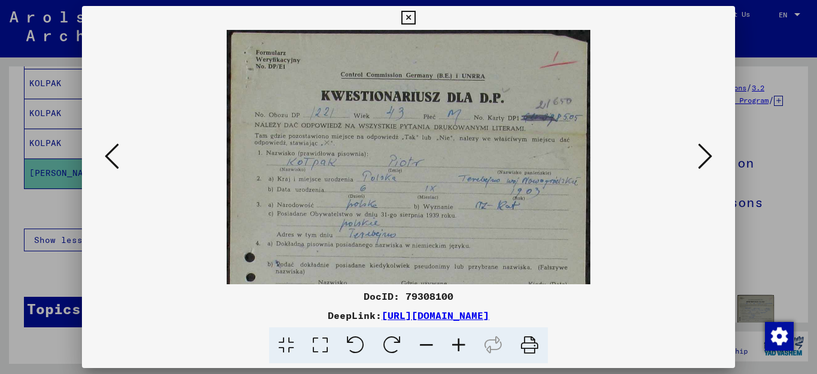
click at [462, 343] on icon at bounding box center [459, 345] width 32 height 36
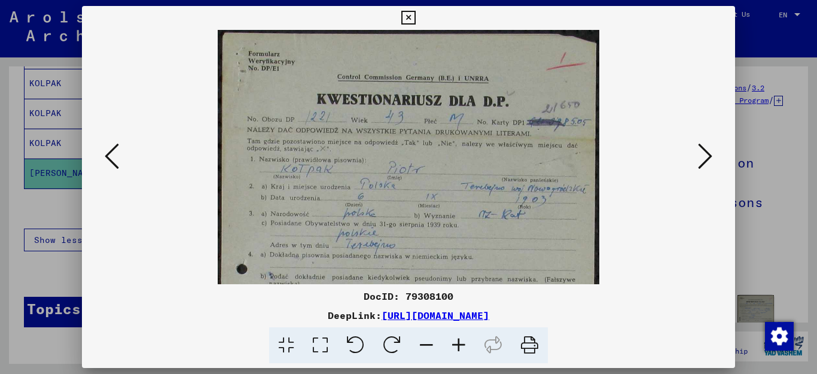
drag, startPoint x: 621, startPoint y: 312, endPoint x: 259, endPoint y: 319, distance: 362.5
click at [259, 319] on div "DeepLink: [URL][DOMAIN_NAME]" at bounding box center [409, 315] width 654 height 14
copy link "[URL][DOMAIN_NAME]"
click at [415, 20] on icon at bounding box center [408, 18] width 14 height 14
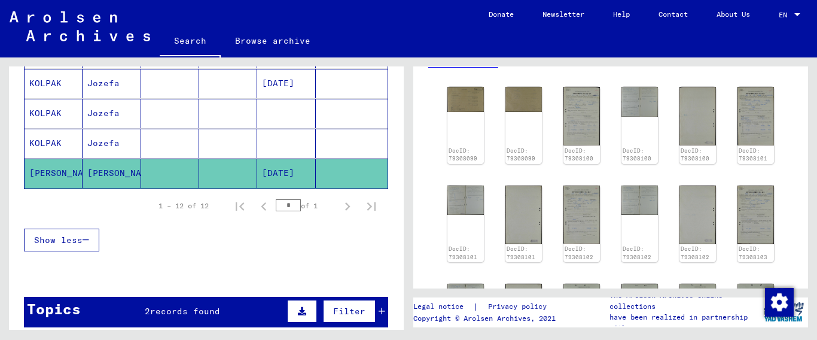
scroll to position [211, 0]
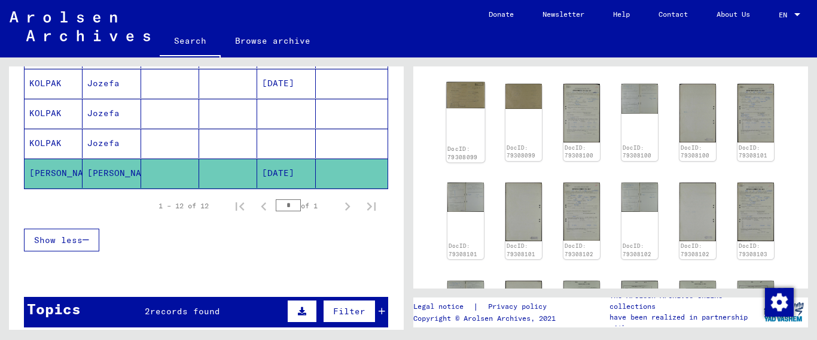
click at [461, 108] on img at bounding box center [465, 95] width 38 height 26
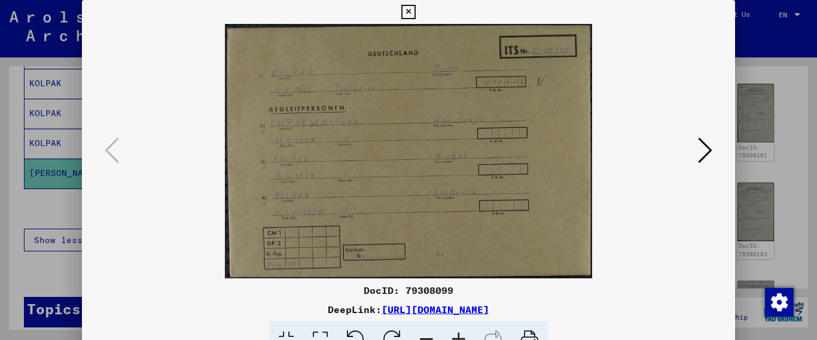
click at [460, 336] on icon at bounding box center [459, 339] width 32 height 36
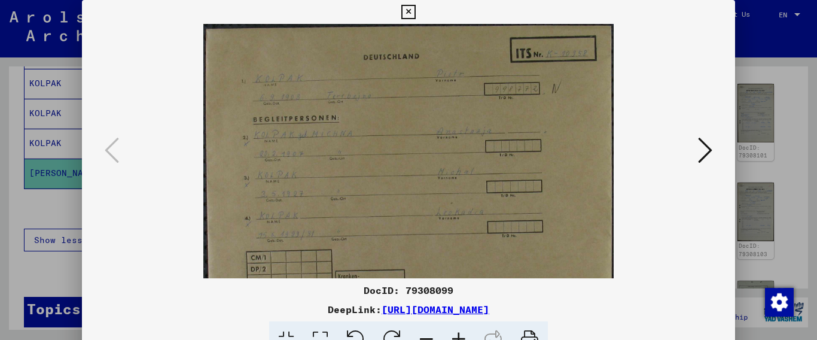
click at [460, 334] on icon at bounding box center [459, 339] width 32 height 36
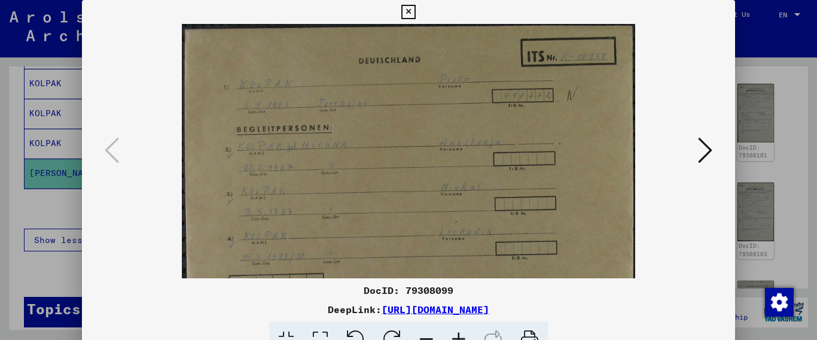
click at [460, 334] on icon at bounding box center [459, 339] width 32 height 36
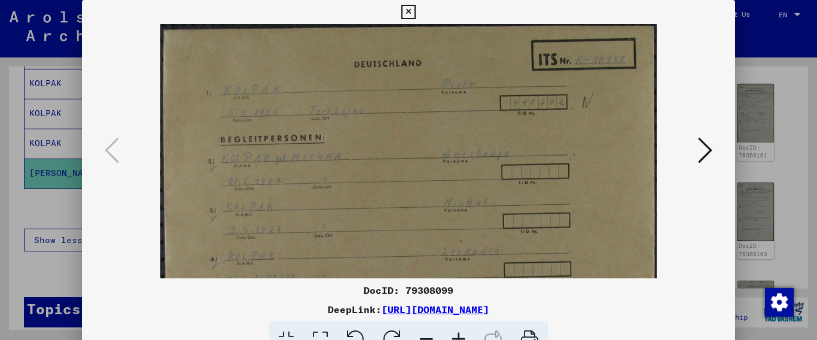
click at [460, 334] on icon at bounding box center [459, 339] width 32 height 36
click at [460, 333] on icon at bounding box center [459, 339] width 32 height 36
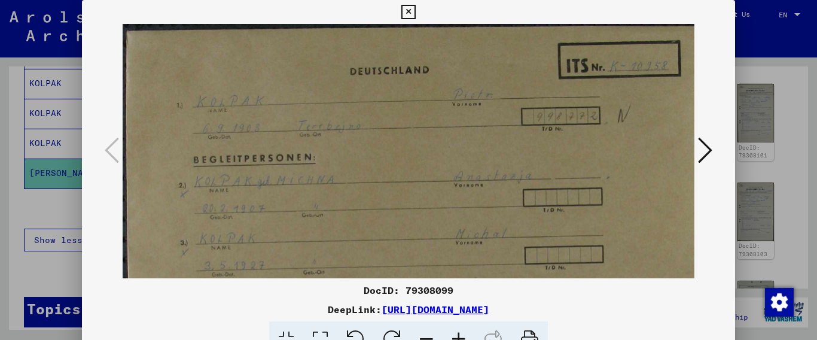
click at [460, 333] on icon at bounding box center [459, 339] width 32 height 36
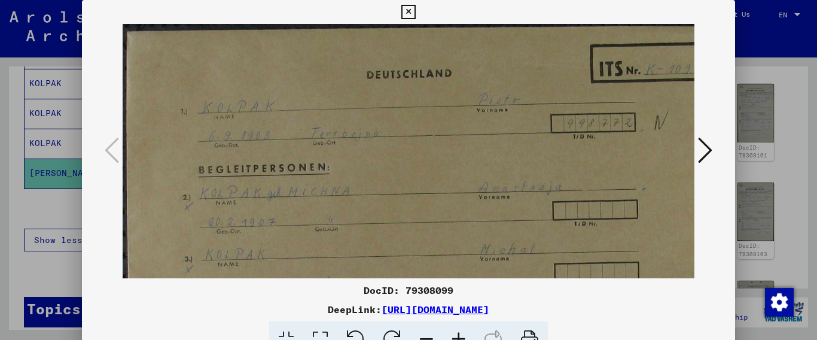
click at [460, 333] on icon at bounding box center [459, 339] width 32 height 36
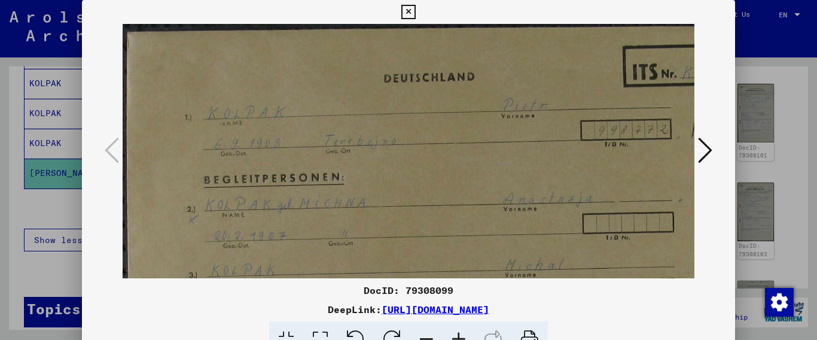
click at [460, 333] on icon at bounding box center [459, 339] width 32 height 36
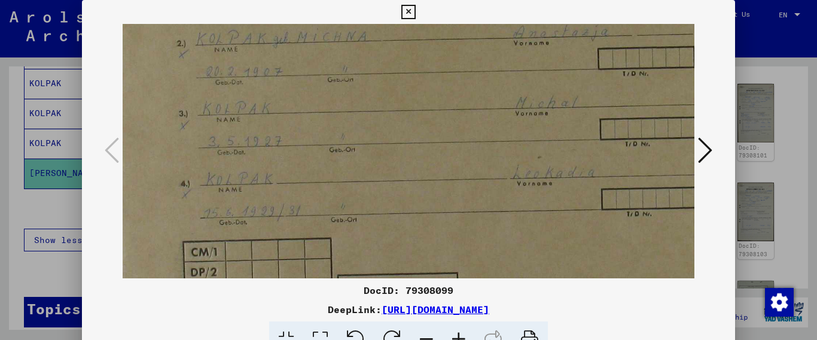
scroll to position [179, 14]
drag, startPoint x: 489, startPoint y: 197, endPoint x: 480, endPoint y: 18, distance: 179.7
click at [480, 18] on div "DocID: 79308099 DeepLink: [URL][DOMAIN_NAME]" at bounding box center [409, 179] width 654 height 358
drag, startPoint x: 623, startPoint y: 306, endPoint x: 258, endPoint y: 314, distance: 365.5
click at [258, 314] on div "DeepLink: [URL][DOMAIN_NAME]" at bounding box center [409, 309] width 654 height 14
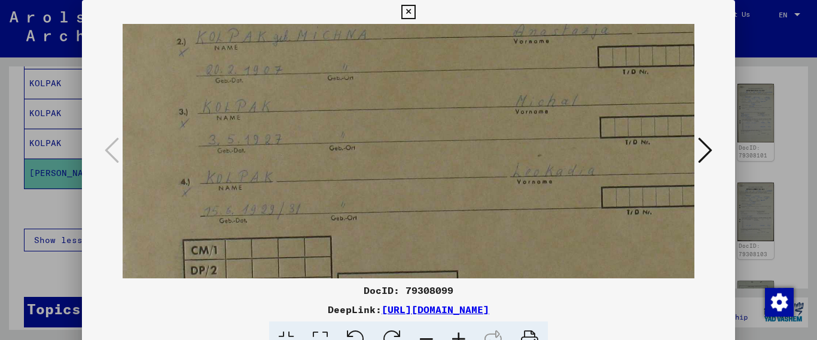
copy link "[URL][DOMAIN_NAME]"
click at [709, 150] on icon at bounding box center [705, 150] width 14 height 29
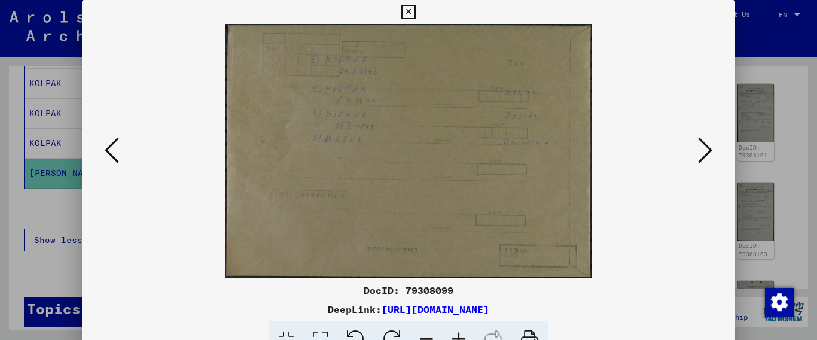
click at [456, 335] on icon at bounding box center [459, 339] width 32 height 36
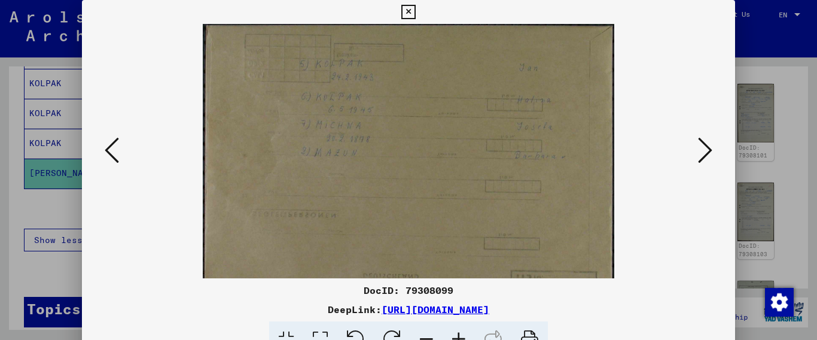
click at [456, 335] on icon at bounding box center [459, 339] width 32 height 36
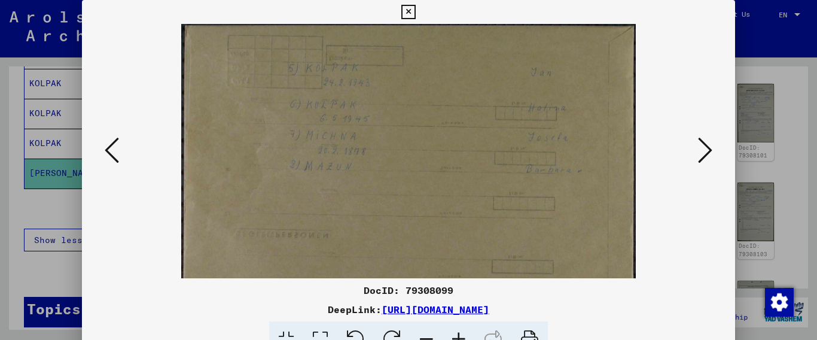
click at [456, 335] on icon at bounding box center [459, 339] width 32 height 36
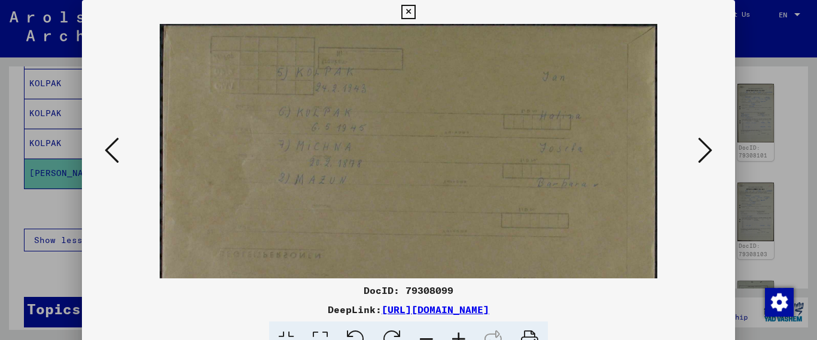
click at [456, 335] on icon at bounding box center [459, 339] width 32 height 36
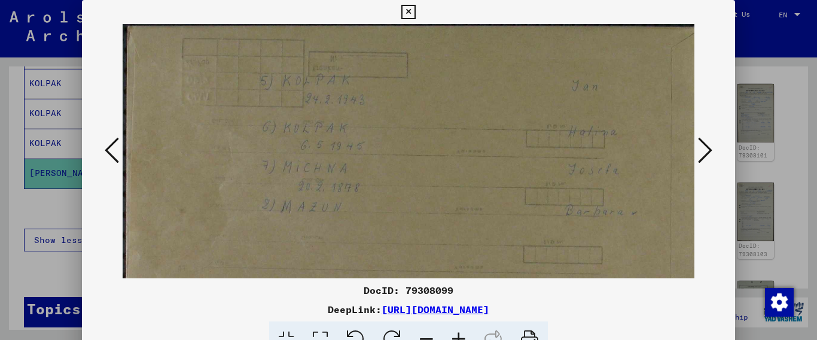
click at [456, 335] on icon at bounding box center [459, 339] width 32 height 36
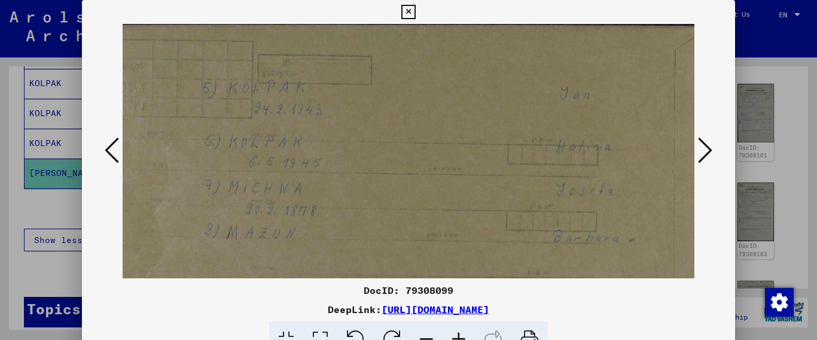
scroll to position [1, 80]
drag, startPoint x: 530, startPoint y: 119, endPoint x: 450, endPoint y: 118, distance: 79.6
click at [450, 118] on img at bounding box center [378, 254] width 670 height 463
drag, startPoint x: 629, startPoint y: 310, endPoint x: 255, endPoint y: 312, distance: 373.2
click at [255, 312] on div "DeepLink: [URL][DOMAIN_NAME]" at bounding box center [409, 309] width 654 height 14
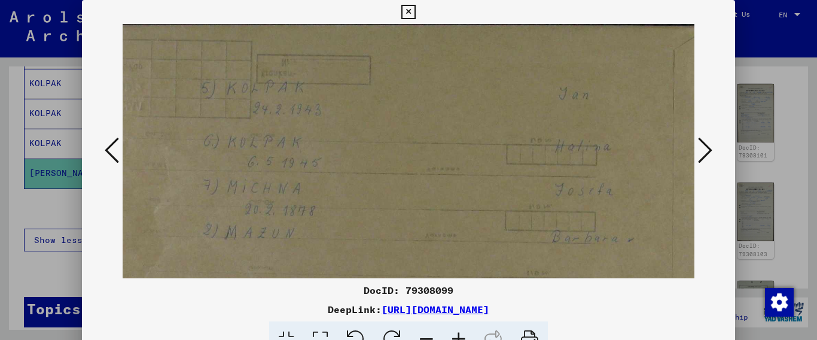
copy link "[URL][DOMAIN_NAME]"
